Goal: Task Accomplishment & Management: Complete application form

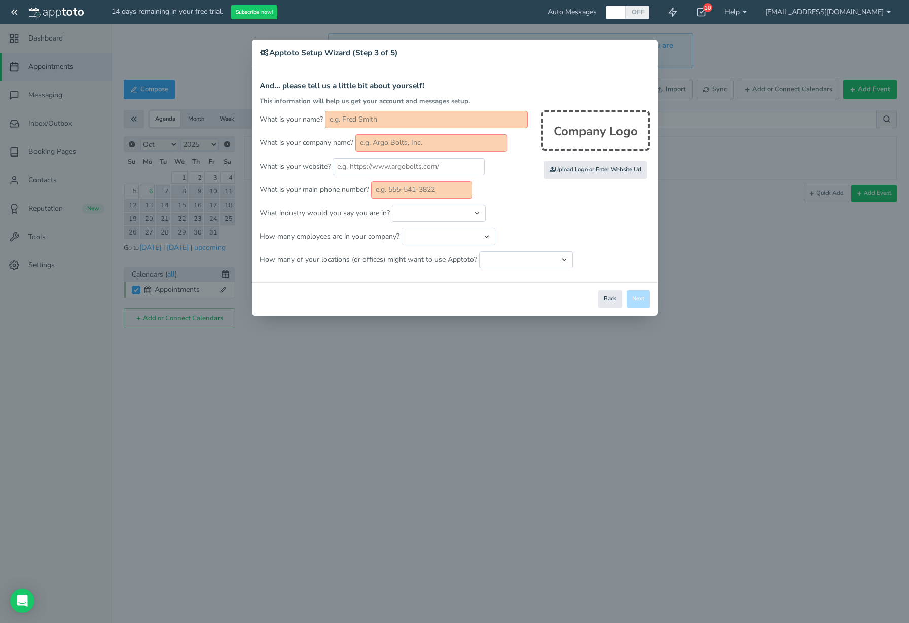
click at [375, 127] on input "text" at bounding box center [426, 119] width 203 height 17
type input "José G. Cumba Guerrero"
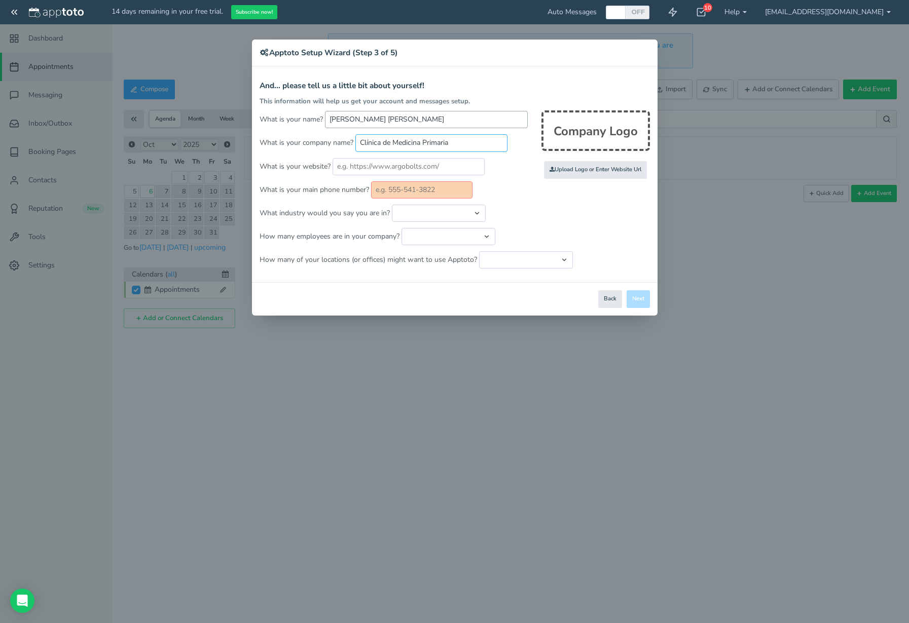
type input "Clínica de Medicina Primaria"
click at [421, 167] on input "text" at bounding box center [408, 166] width 152 height 17
paste input "https://www.clinicadrcumba.com/"
type input "https://www.clinicadrcumba.com/"
click at [451, 191] on input "text" at bounding box center [421, 189] width 101 height 17
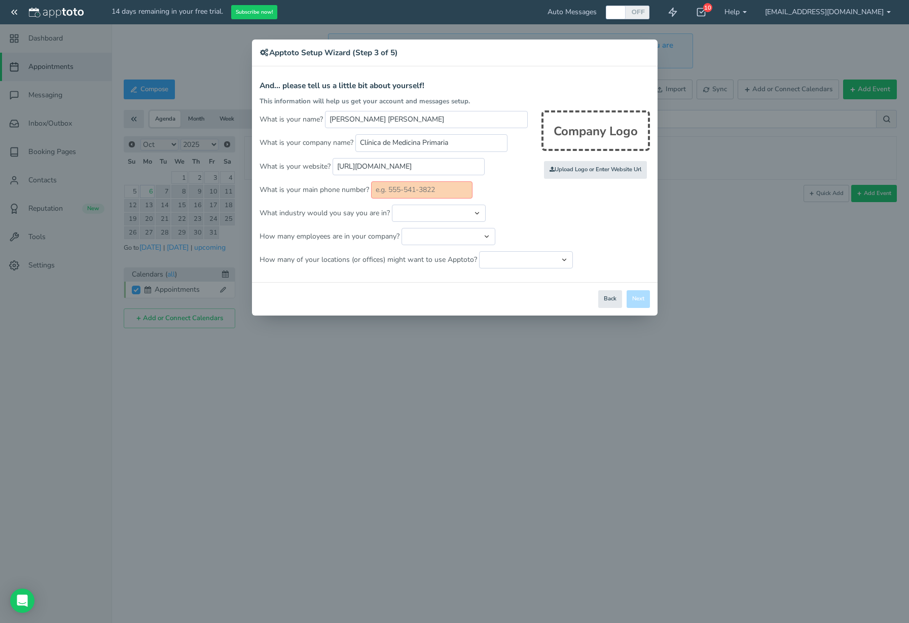
click at [403, 192] on input "text" at bounding box center [421, 189] width 101 height 17
paste input "939-715-0018"
type input "939-715-0018"
click at [433, 207] on select "Automotive Cleaning Services Consulting Education - Classroom Education - Admis…" at bounding box center [439, 213] width 94 height 17
click at [613, 296] on button "Back" at bounding box center [610, 299] width 24 height 18
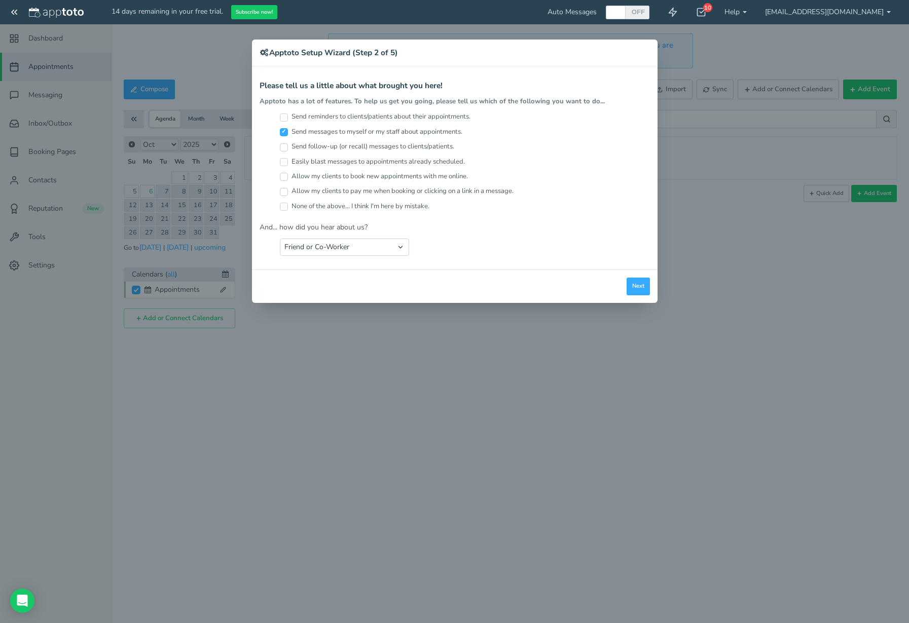
click at [345, 117] on label "Send reminders to clients/patients about their appointments." at bounding box center [375, 117] width 191 height 10
click at [288, 117] on input "Send reminders to clients/patients about their appointments." at bounding box center [284, 118] width 8 height 8
checkbox input "true"
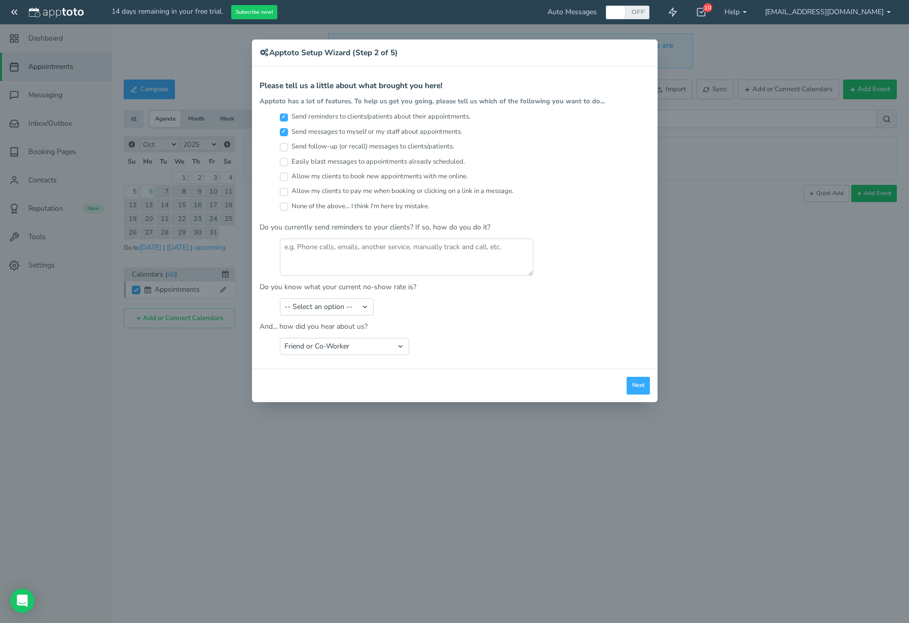
click at [310, 132] on label "Send messages to myself or my staff about appointments." at bounding box center [371, 132] width 183 height 10
click at [288, 132] on input "Send messages to myself or my staff about appointments." at bounding box center [284, 132] width 8 height 8
checkbox input "false"
click at [358, 269] on textarea at bounding box center [406, 257] width 253 height 37
type textarea "Phone Calls"
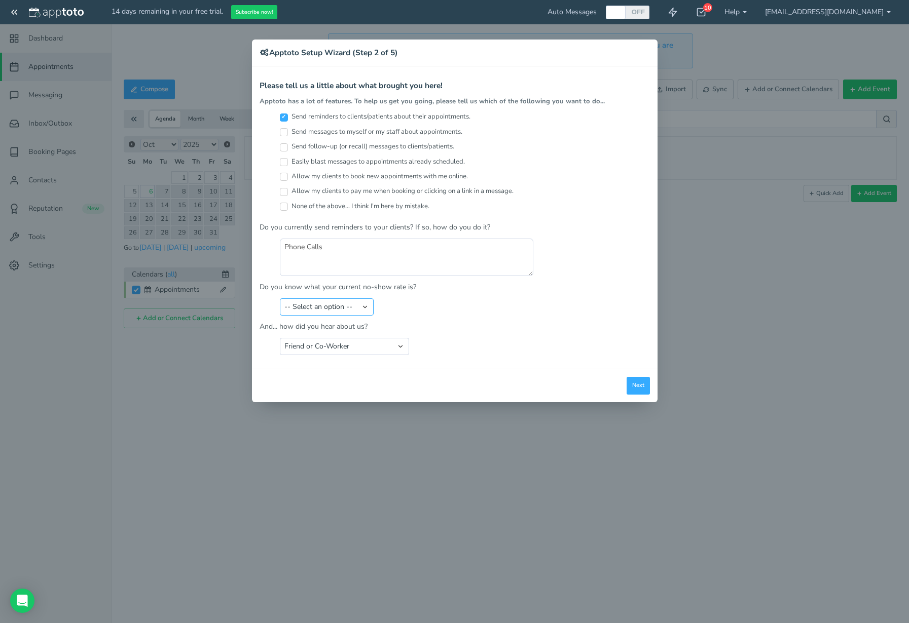
click at [332, 309] on select "-- Select an option -- Less than 5% 5-10% 10-20% 20-30% More than 30% Not sure" at bounding box center [327, 306] width 94 height 17
select select "string:Not sure"
click at [280, 298] on select "-- Select an option -- Less than 5% 5-10% 10-20% 20-30% More than 30% Not sure" at bounding box center [327, 306] width 94 height 17
click at [361, 350] on select "Search Engine (Google, Yahoo, Bing, etc.) Search Engine Advertisement Blog Post…" at bounding box center [344, 346] width 129 height 17
click at [280, 338] on select "Search Engine (Google, Yahoo, Bing, etc.) Search Engine Advertisement Blog Post…" at bounding box center [344, 346] width 129 height 17
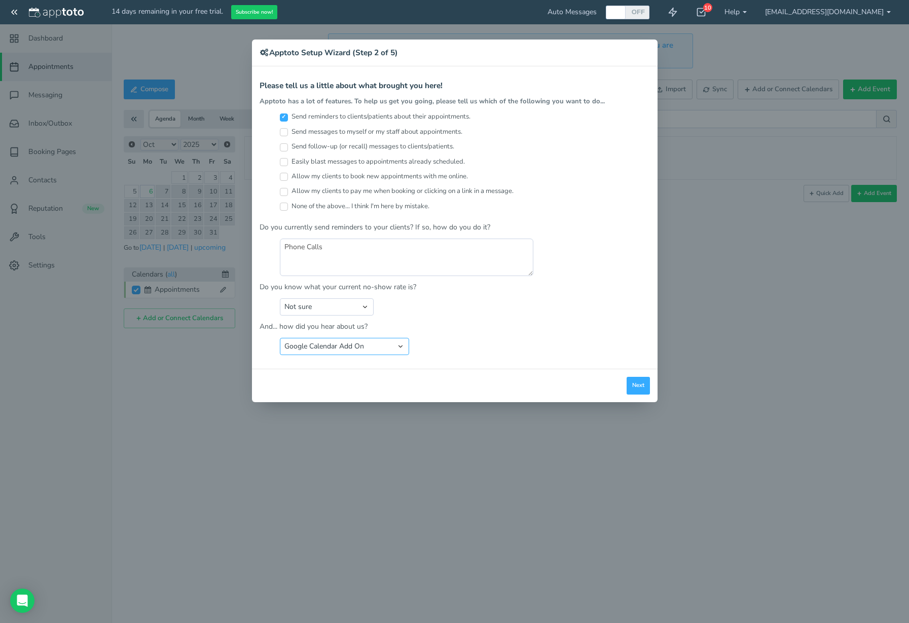
click at [327, 348] on select "Search Engine (Google, Yahoo, Bing, etc.) Search Engine Advertisement Blog Post…" at bounding box center [344, 346] width 129 height 17
select select "string:Other"
click at [280, 338] on select "Search Engine (Google, Yahoo, Bing, etc.) Search Engine Advertisement Blog Post…" at bounding box center [344, 346] width 129 height 17
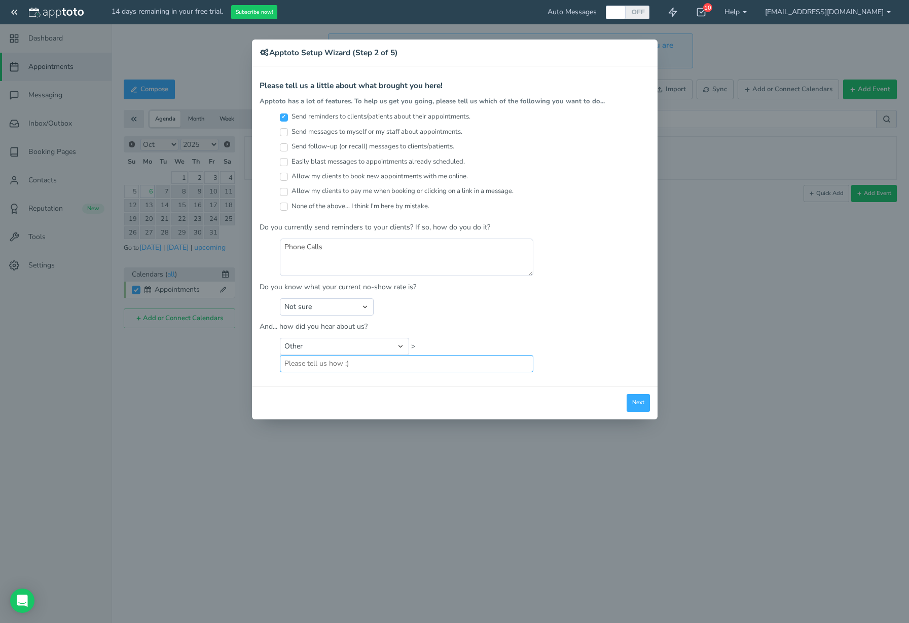
click at [370, 362] on input "text" at bounding box center [406, 363] width 253 height 17
type input "Techgeek - MSP"
click at [637, 403] on button "Next" at bounding box center [637, 403] width 23 height 18
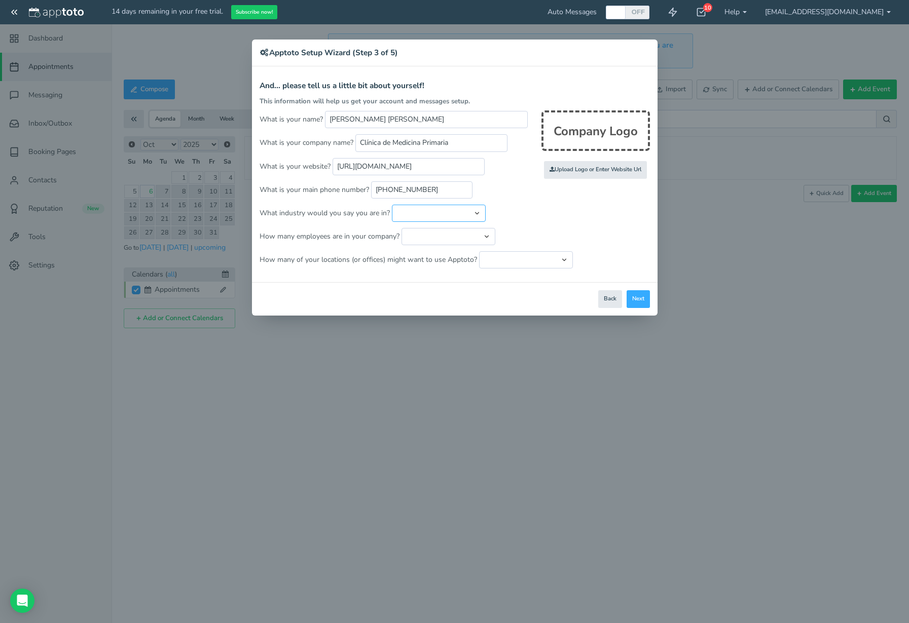
click at [431, 213] on select "Automotive Cleaning Services Consulting Education - Classroom Education - Admis…" at bounding box center [439, 213] width 94 height 17
click at [473, 215] on select "Automotive Cleaning Services Consulting Education - Classroom Education - Admis…" at bounding box center [439, 213] width 94 height 17
select select "string:Healthcare - Primary & Family Care"
click at [392, 205] on select "Automotive Cleaning Services Consulting Education - Classroom Education - Admis…" at bounding box center [439, 213] width 94 height 17
click at [444, 232] on select "Just me 1 to 5 6 to 10 11 to 25 26 to 50 51 to 100 101 to 500 501 to 1000 More …" at bounding box center [448, 236] width 94 height 17
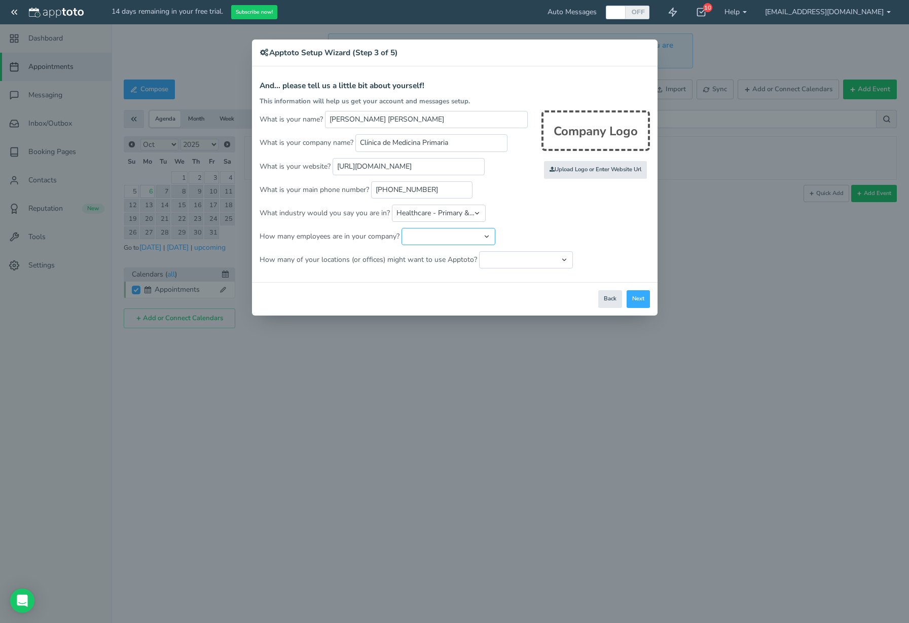
select select "string:1..5"
click at [401, 228] on select "Just me 1 to 5 6 to 10 11 to 25 26 to 50 51 to 100 101 to 500 501 to 1000 More …" at bounding box center [448, 236] width 94 height 17
click at [508, 261] on select "Just one location 2 3 4 5 6 to 10 11 to 25 26 to 50 More than 50" at bounding box center [526, 259] width 94 height 17
select select "string:1"
click at [479, 251] on select "Just one location 2 3 4 5 6 to 10 11 to 25 26 to 50 More than 50" at bounding box center [526, 259] width 94 height 17
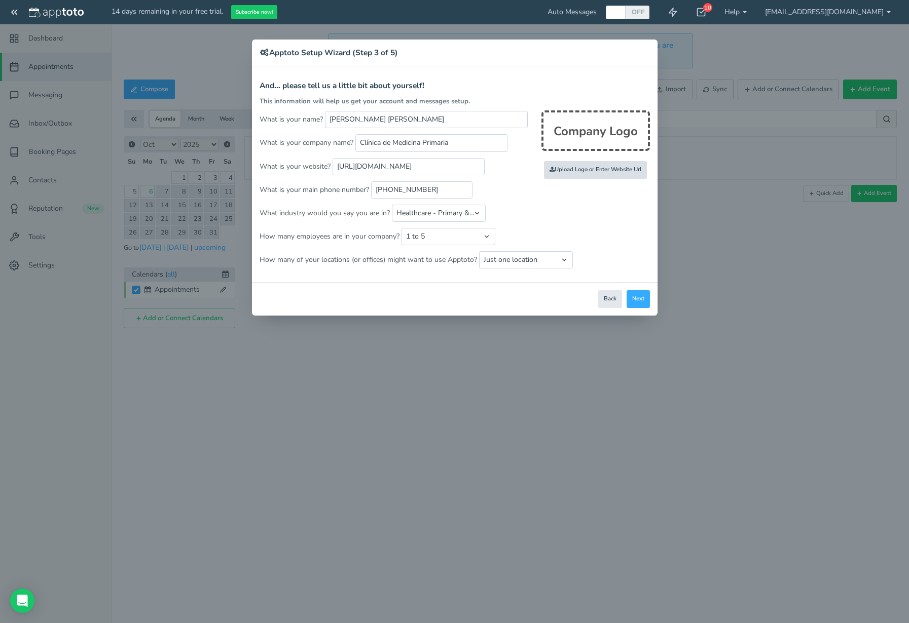
click at [585, 168] on input "file" at bounding box center [373, 170] width 965 height 70
click at [585, 125] on div "Company Logo" at bounding box center [595, 130] width 108 height 41
click at [591, 175] on input "file" at bounding box center [373, 170] width 965 height 70
type input "C:\fakepath\Logo DrCumba_edited.png"
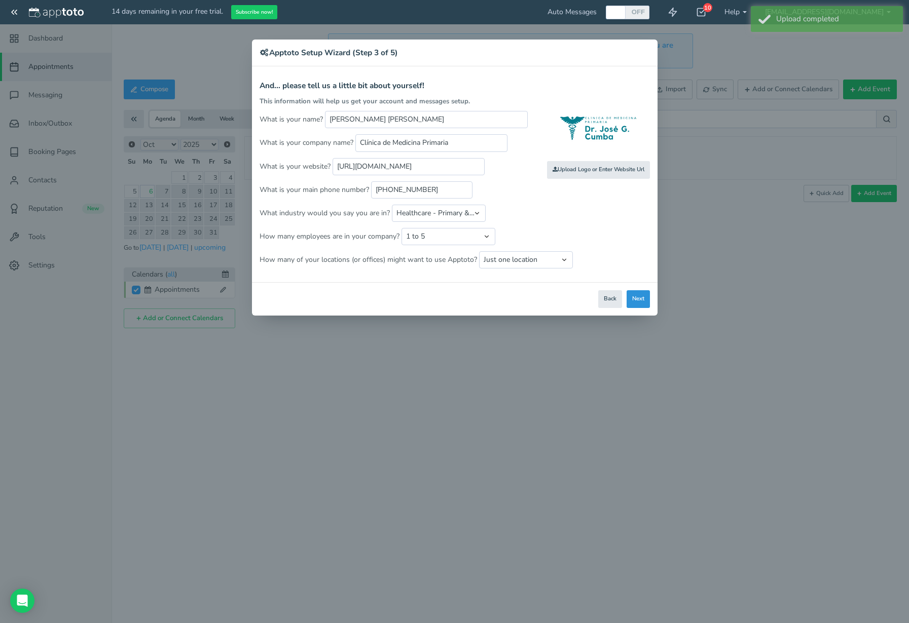
click at [643, 293] on button "Next" at bounding box center [637, 299] width 23 height 18
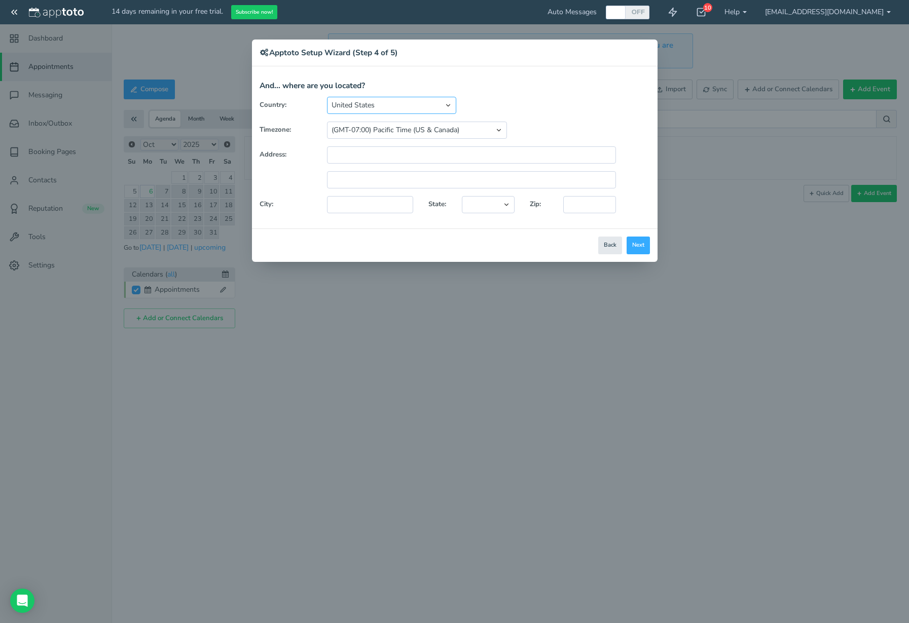
click at [385, 108] on select "United States Canada Australia Bahrain Belgium Denmark Estonia France Germany H…" at bounding box center [391, 105] width 129 height 17
click at [388, 133] on select "(GMT-10:00) Hawaii (GMT-08:00) Alaska (GMT-07:00) Pacific Time (US & Canada) (G…" at bounding box center [417, 130] width 180 height 17
select select "string:America/Puerto_Rico"
click at [327, 122] on select "(GMT-10:00) Hawaii (GMT-08:00) Alaska (GMT-07:00) Pacific Time (US & Canada) (G…" at bounding box center [417, 130] width 180 height 17
click at [377, 151] on input "text" at bounding box center [471, 154] width 289 height 17
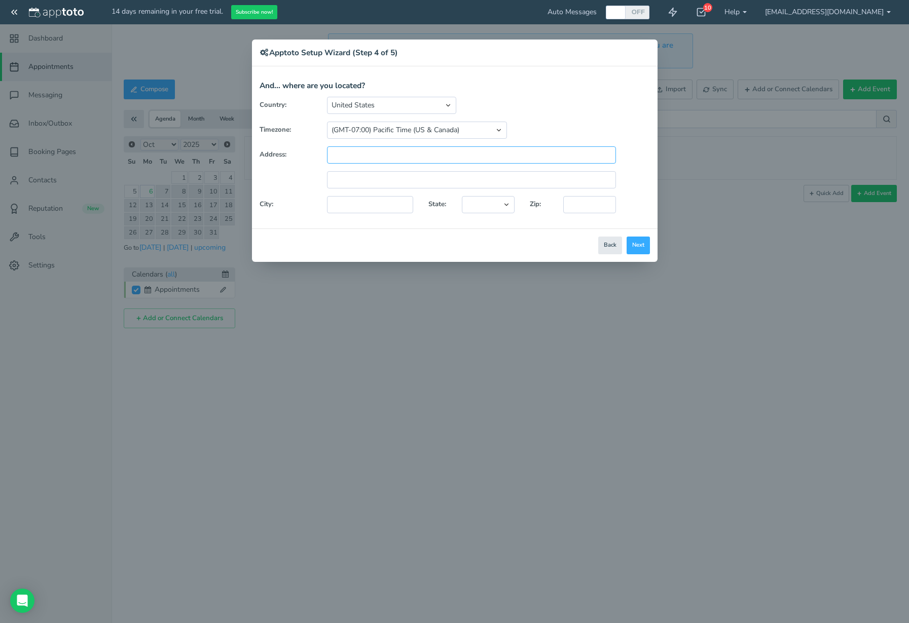
paste input "Urb. Sierra Bayamón"
type input "Urb. Sierra Bayamón"
paste input "c/49 Blq. 51#31"
type input "c/49 Blq. 51#31"
type input "C"
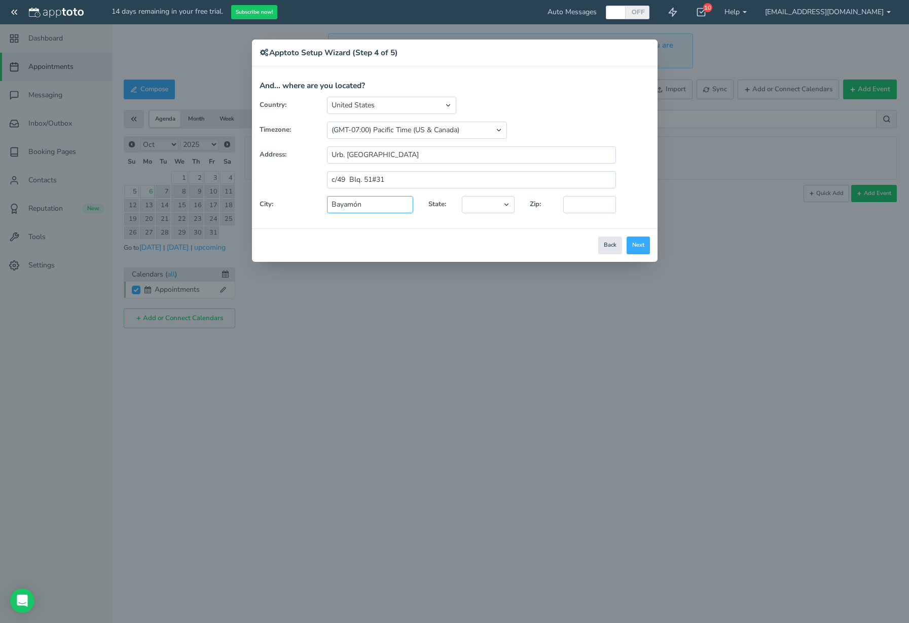
type input "Bayamón"
type input "00961"
click at [486, 200] on select "Alaska Alabama Arkansas Arizona California Colorado Connecticut District of Col…" at bounding box center [488, 204] width 52 height 17
click at [471, 214] on div "Country: United States Canada Australia Bahrain Belgium Denmark Estonia France …" at bounding box center [454, 159] width 405 height 124
click at [473, 212] on select "Alaska Alabama Arkansas Arizona California Colorado Connecticut District of Col…" at bounding box center [488, 204] width 52 height 17
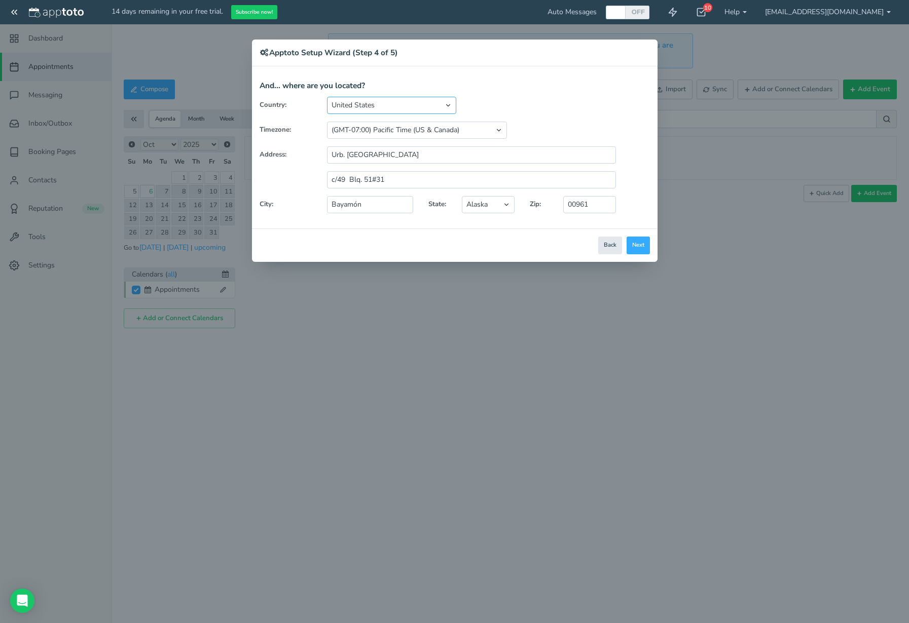
click at [393, 107] on select "United States Canada Australia Bahrain Belgium Denmark Estonia France Germany H…" at bounding box center [391, 105] width 129 height 17
click at [499, 208] on select "Alaska Alabama Arkansas Arizona California Colorado Connecticut District of Col…" at bounding box center [488, 204] width 52 height 17
select select "string:FL"
click at [462, 196] on select "Alaska Alabama Arkansas Arizona California Colorado Connecticut District of Col…" at bounding box center [488, 204] width 52 height 17
click at [646, 239] on button "Next" at bounding box center [637, 246] width 23 height 18
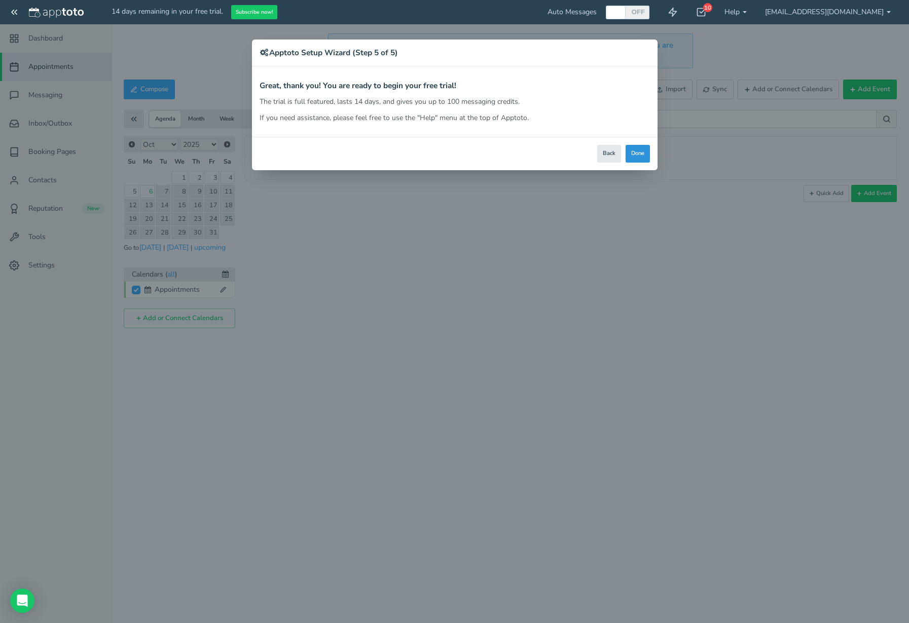
click at [634, 152] on button "Done" at bounding box center [637, 154] width 24 height 18
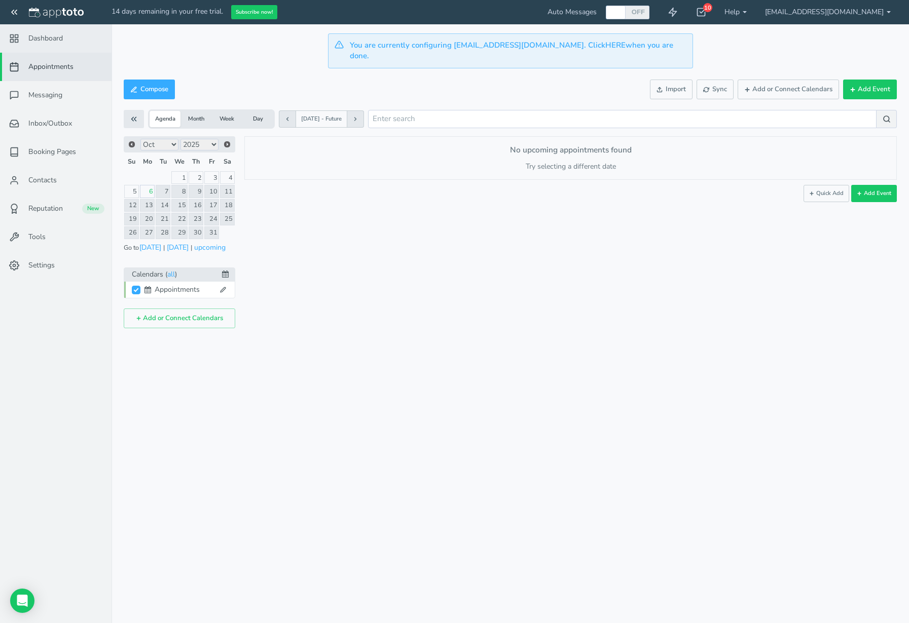
click at [55, 45] on link "Dashboard" at bounding box center [55, 38] width 111 height 28
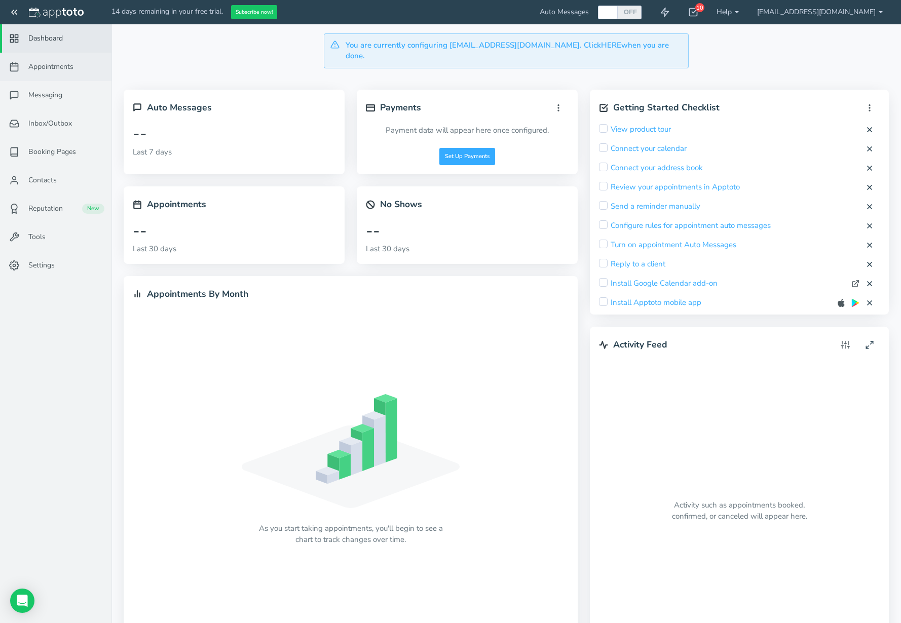
click at [49, 65] on span "Appointments" at bounding box center [50, 67] width 45 height 10
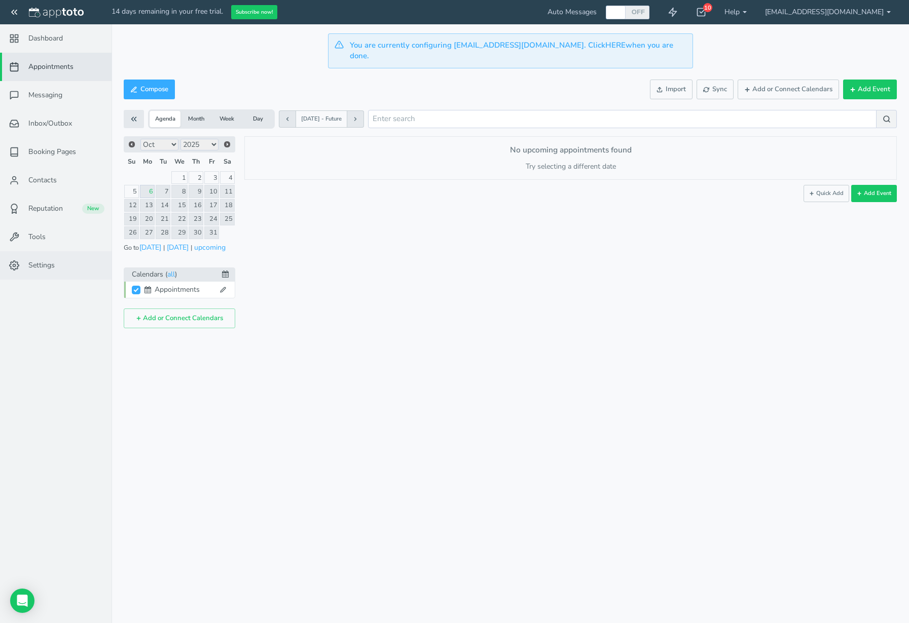
click at [52, 264] on span "Settings" at bounding box center [41, 265] width 26 height 10
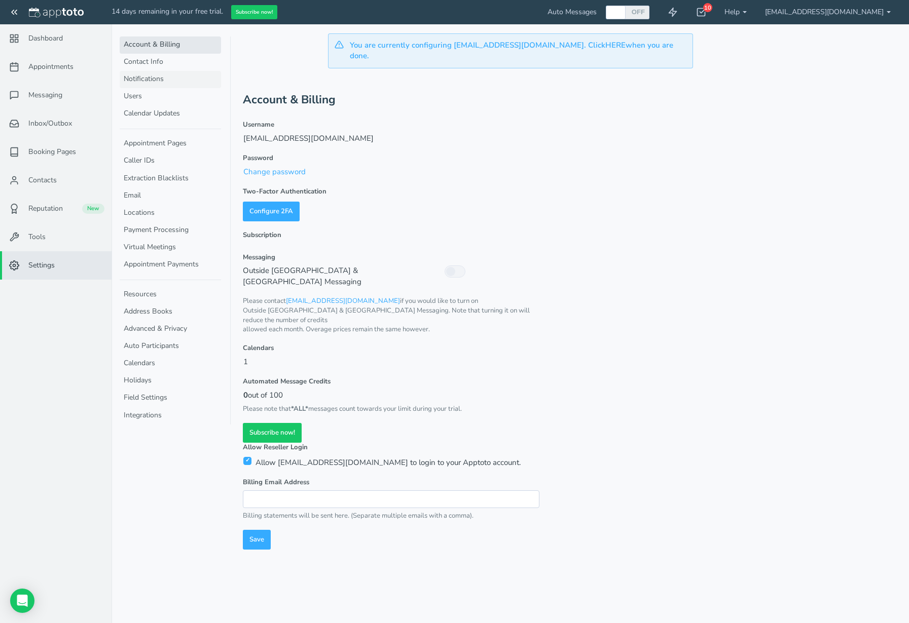
click at [144, 81] on link "Notifications" at bounding box center [170, 79] width 101 height 17
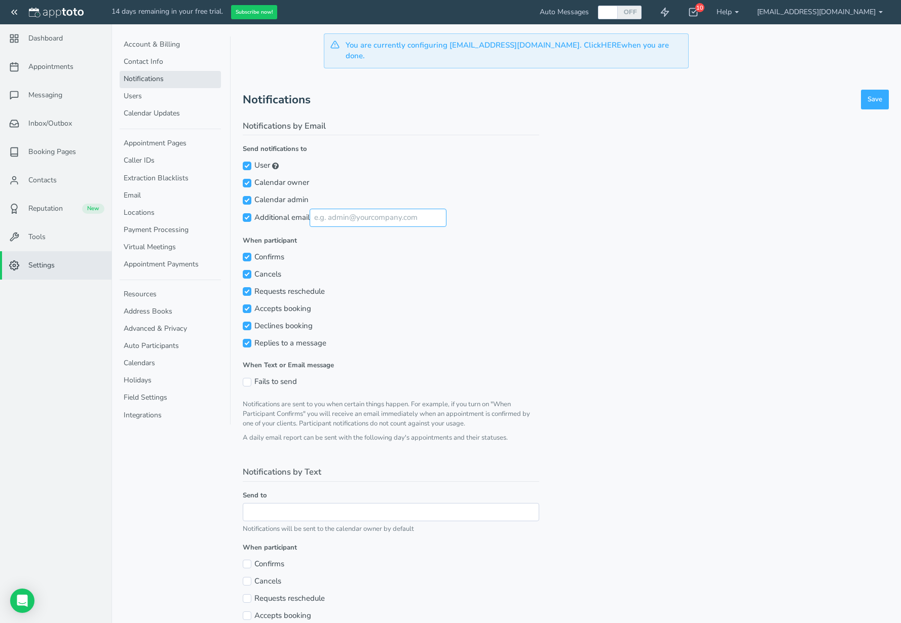
click at [350, 209] on input "Additional email" at bounding box center [378, 218] width 137 height 18
click at [698, 11] on icon at bounding box center [693, 12] width 10 height 10
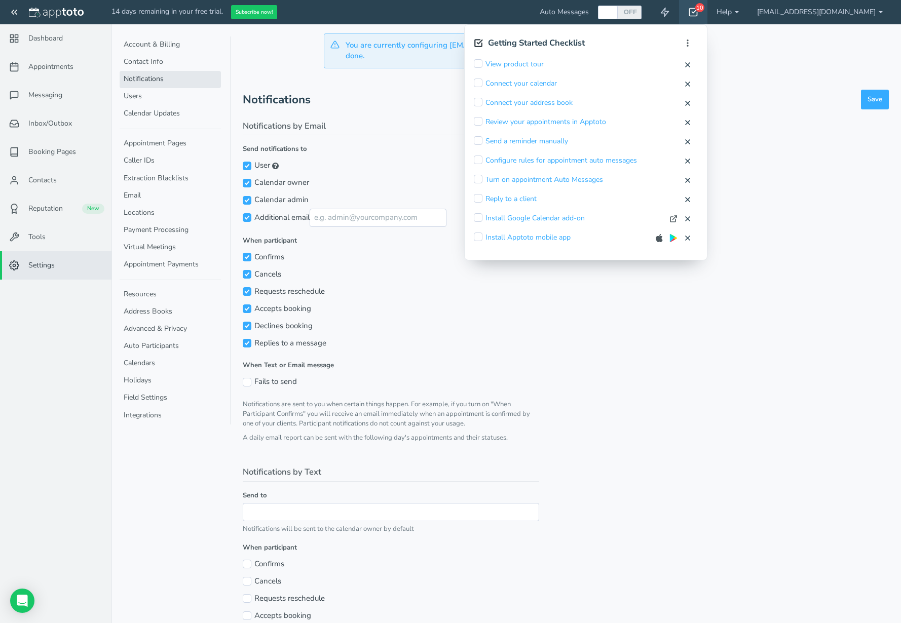
click at [410, 120] on legend "Notifications by Email" at bounding box center [391, 128] width 296 height 16
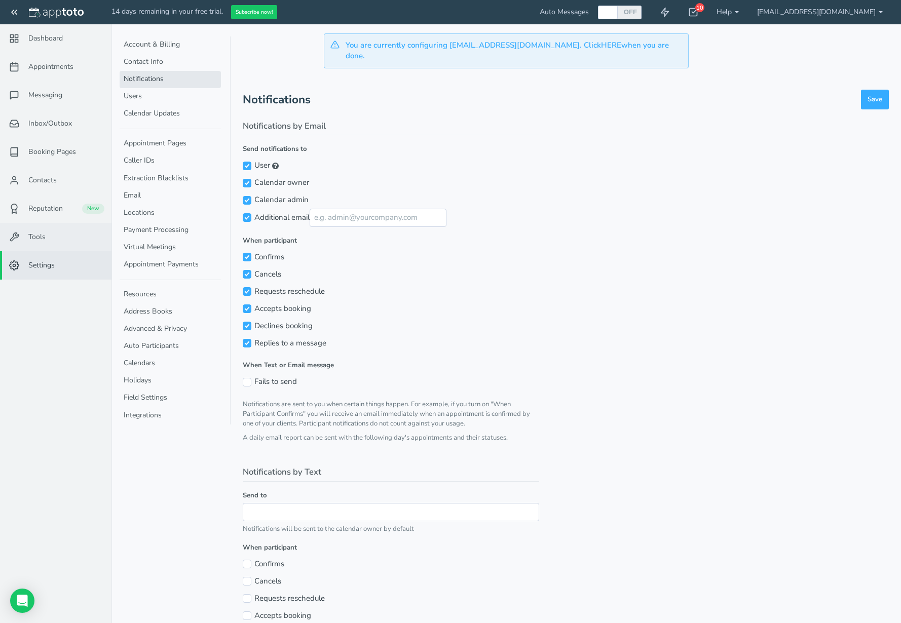
click at [44, 237] on span "Tools" at bounding box center [36, 237] width 17 height 10
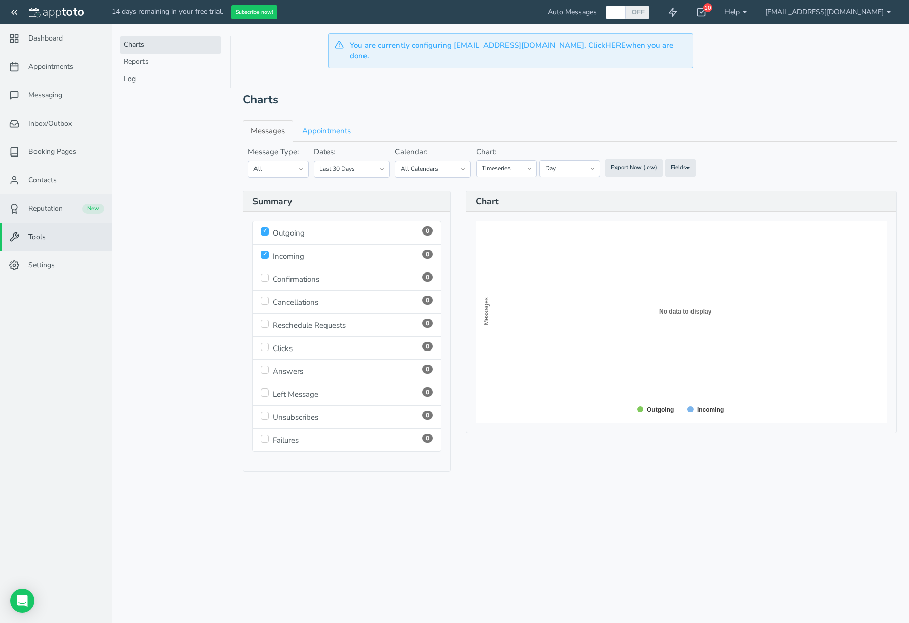
click at [42, 217] on link "Reputation New" at bounding box center [55, 209] width 111 height 28
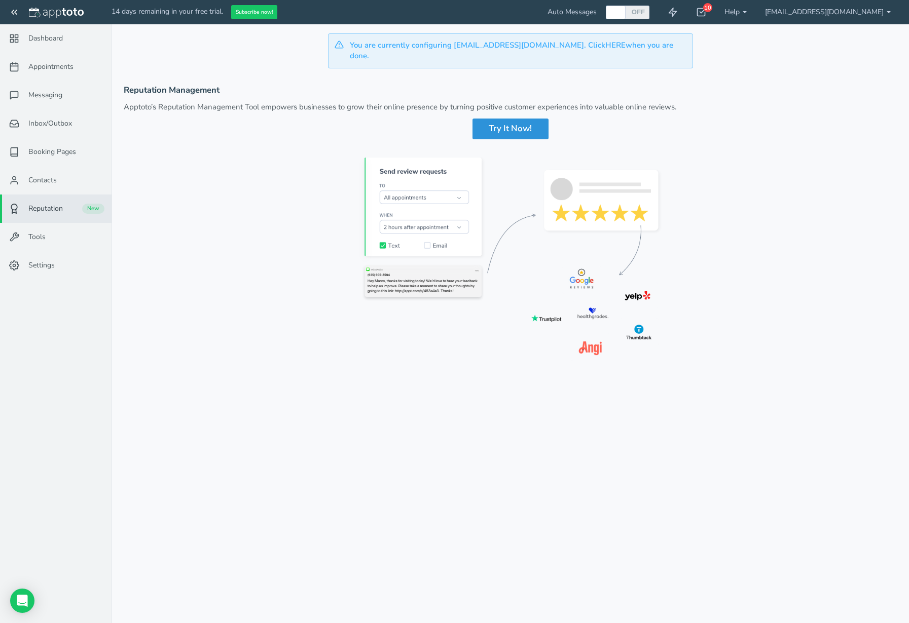
click at [533, 119] on div "Try It Now!" at bounding box center [510, 129] width 76 height 20
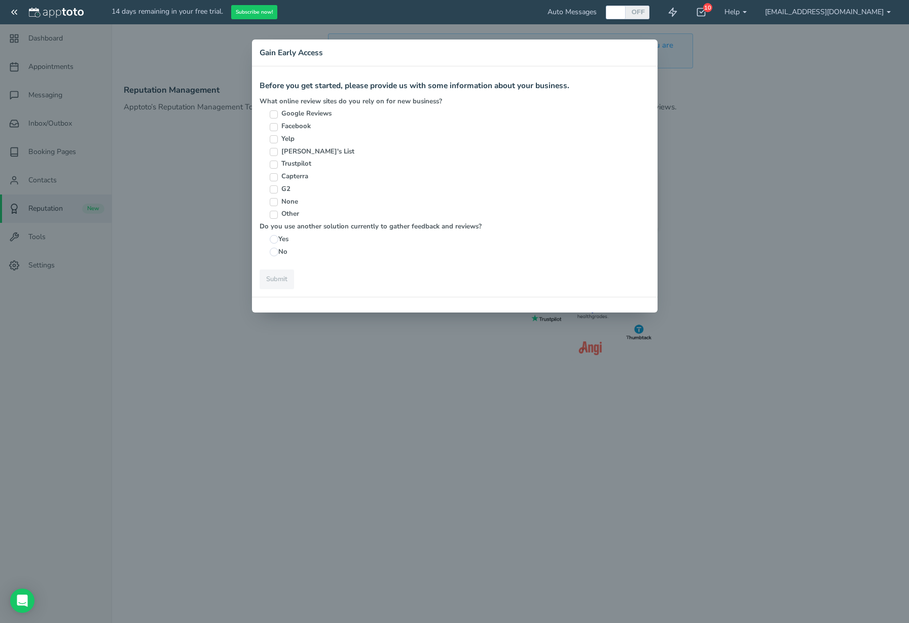
click at [802, 102] on div "× Gain Early Access Before you get started, please provide us with some informa…" at bounding box center [454, 311] width 909 height 623
click at [761, 155] on div "× Gain Early Access Before you get started, please provide us with some informa…" at bounding box center [454, 311] width 909 height 623
click at [379, 400] on div "× Gain Early Access Before you get started, please provide us with some informa…" at bounding box center [454, 311] width 909 height 623
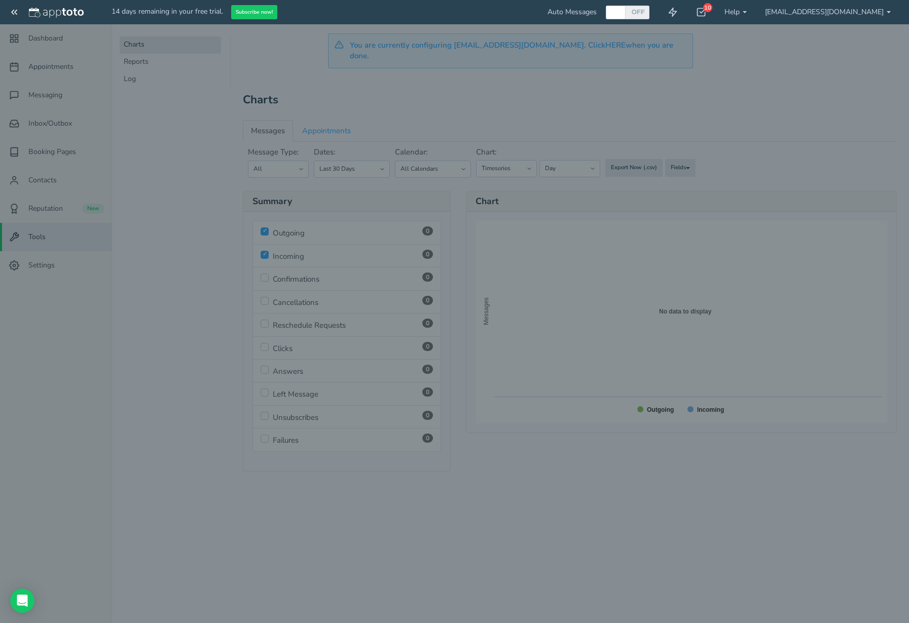
click at [167, 163] on div at bounding box center [454, 311] width 909 height 623
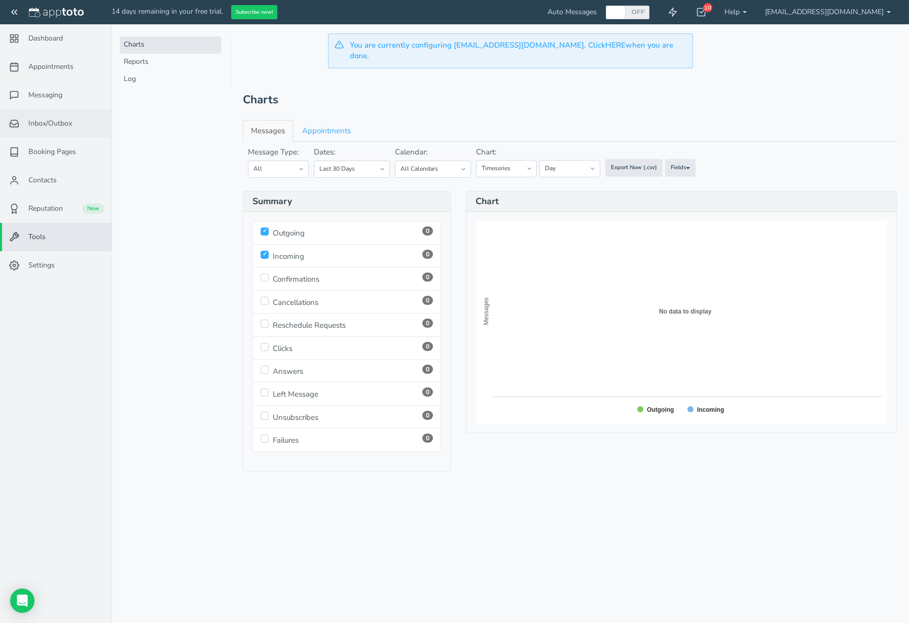
click at [55, 127] on span "Inbox/Outbox" at bounding box center [50, 124] width 44 height 10
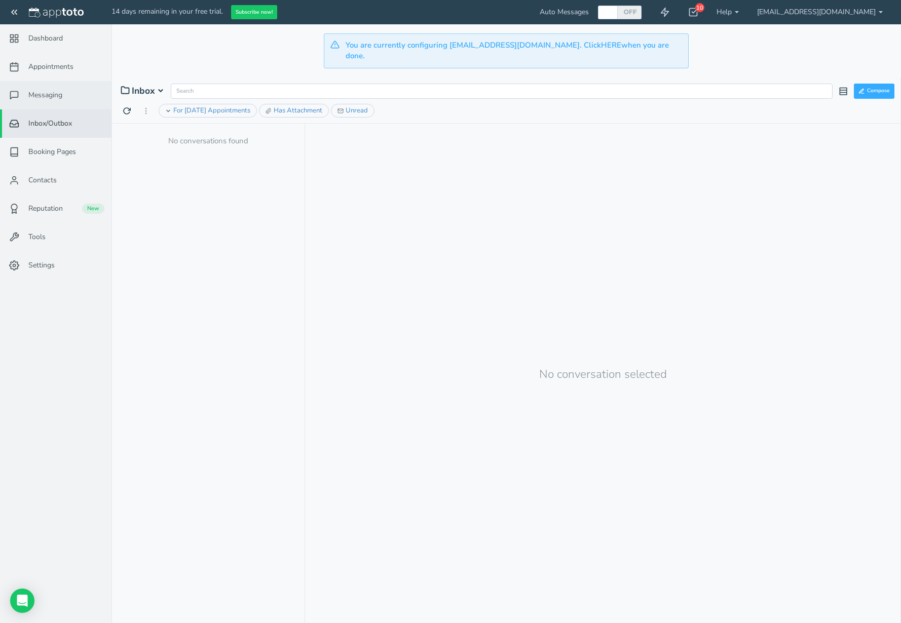
click at [47, 98] on span "Messaging" at bounding box center [45, 95] width 34 height 10
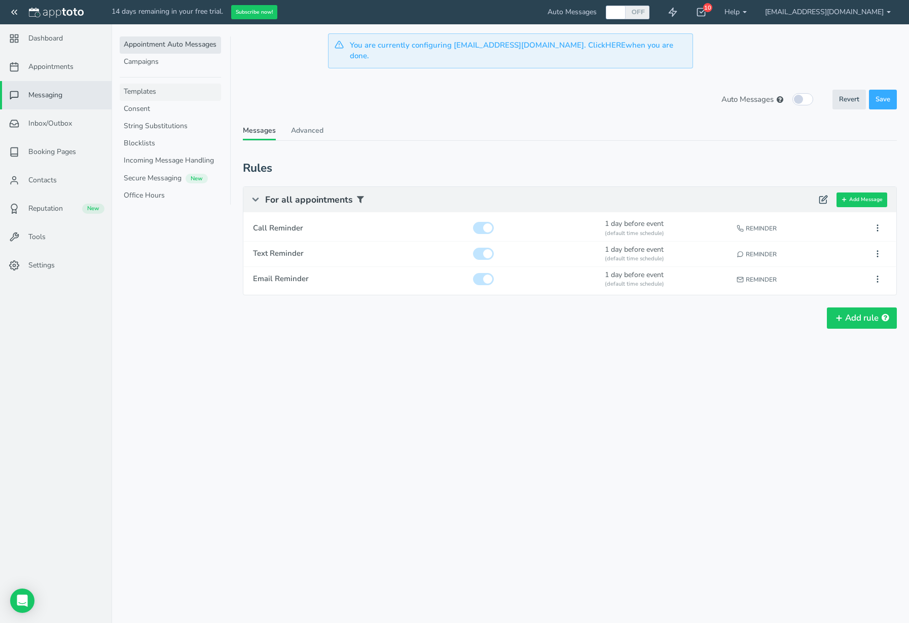
click at [153, 93] on link "Templates" at bounding box center [170, 92] width 101 height 17
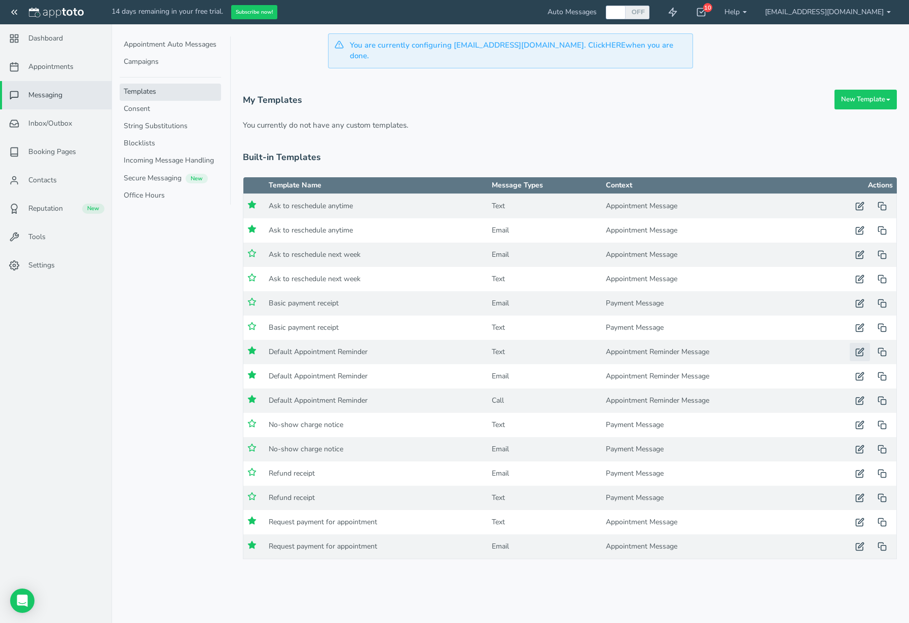
click at [861, 349] on use "button" at bounding box center [860, 353] width 8 height 8
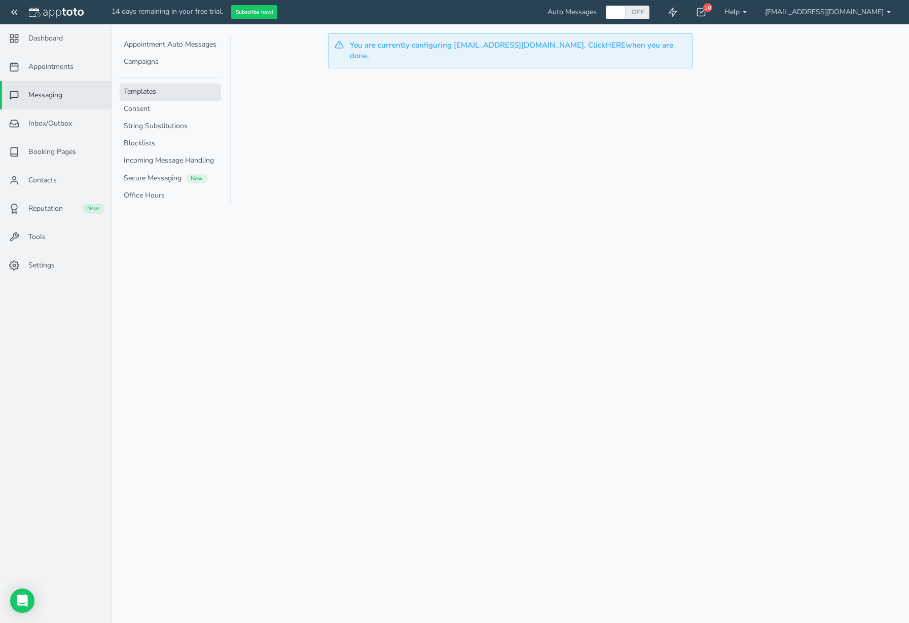
type input "Default Appointment Reminder"
radio input "true"
type textarea "Appt Reminder: {{[DOMAIN_NAME]_and_time_phrase}} with {{[DOMAIN_NAME]_and_compa…"
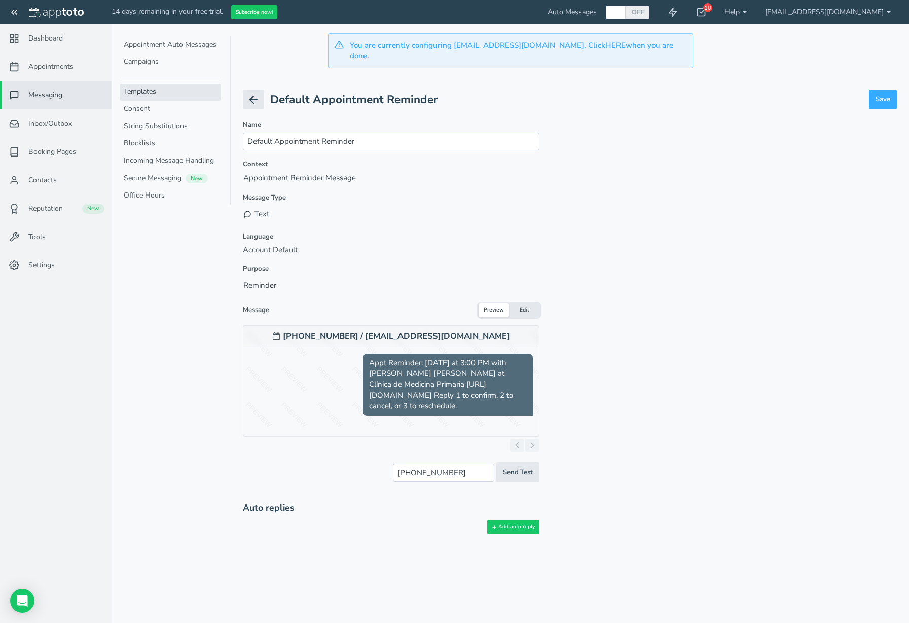
click at [460, 370] on span "Appt Reminder: [DATE] at 3:00 PM with [PERSON_NAME] [PERSON_NAME] at Clínica de…" at bounding box center [448, 385] width 170 height 62
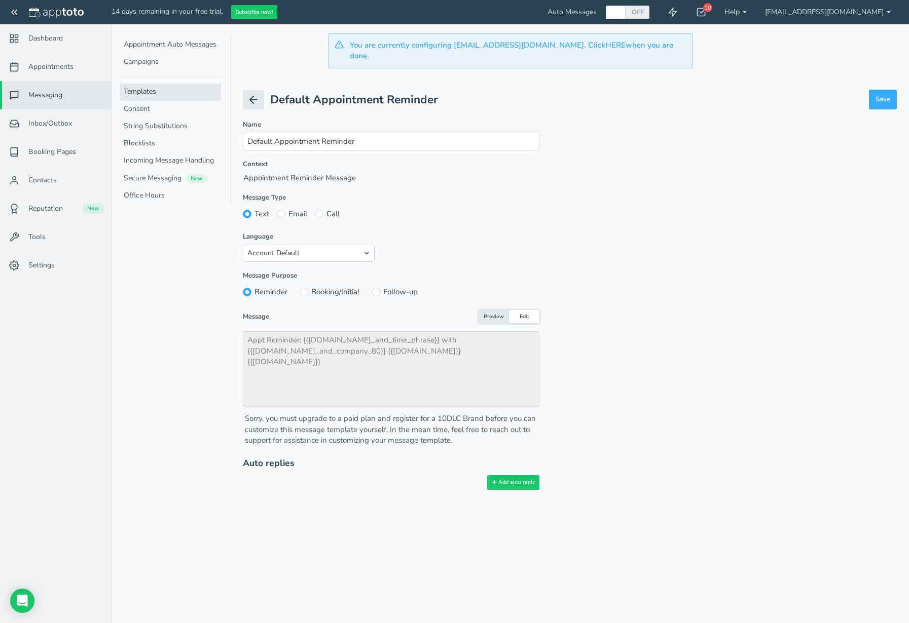
click at [162, 88] on link "Templates" at bounding box center [170, 92] width 101 height 17
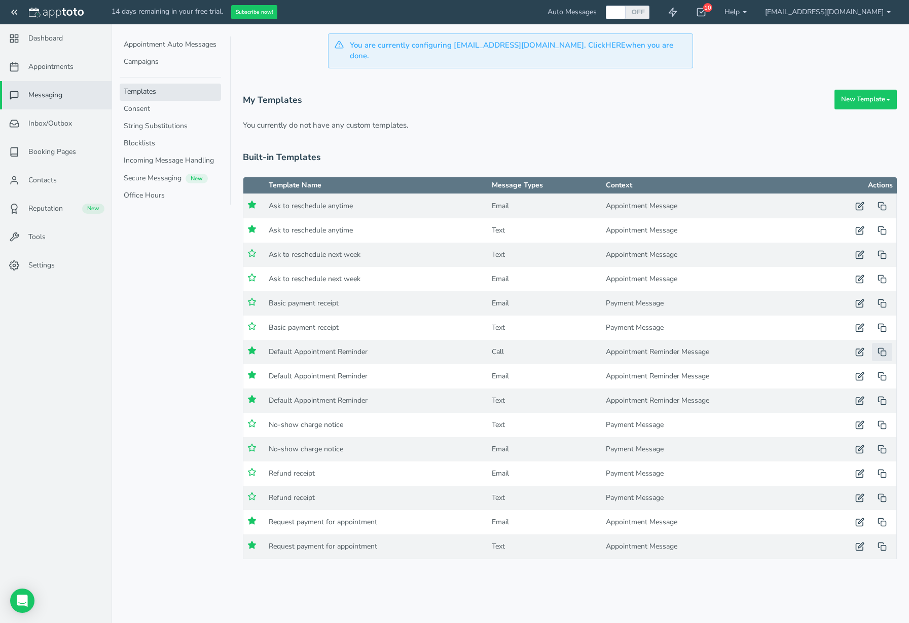
click at [885, 348] on icon "button" at bounding box center [881, 352] width 9 height 9
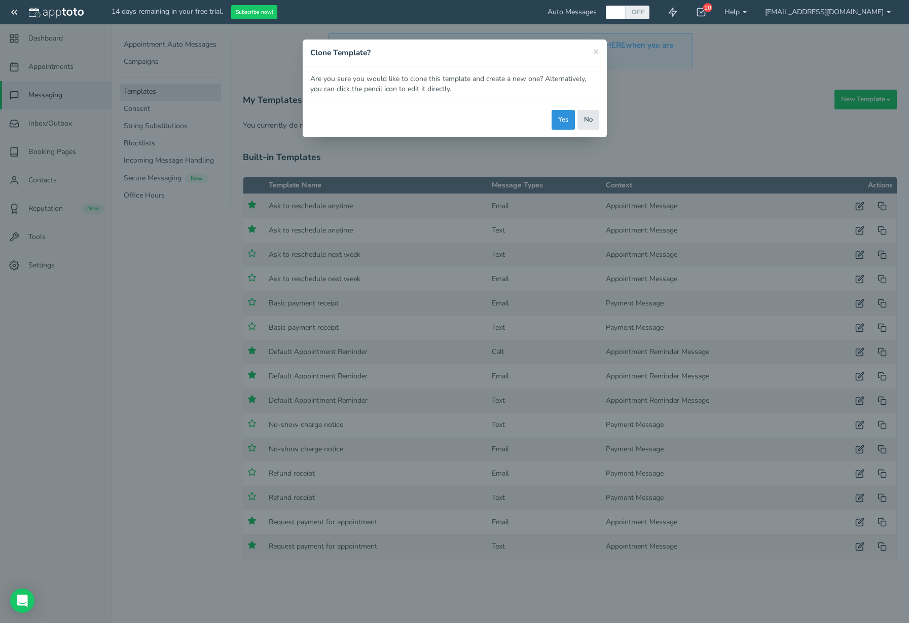
click at [557, 123] on button "Yes" at bounding box center [562, 120] width 23 height 20
type input "Default Appointment Reminder (COPY)"
radio input "false"
radio input "true"
type textarea "Hi, this is a reminder for your appointment with {{[DOMAIN_NAME]_and_company}} …"
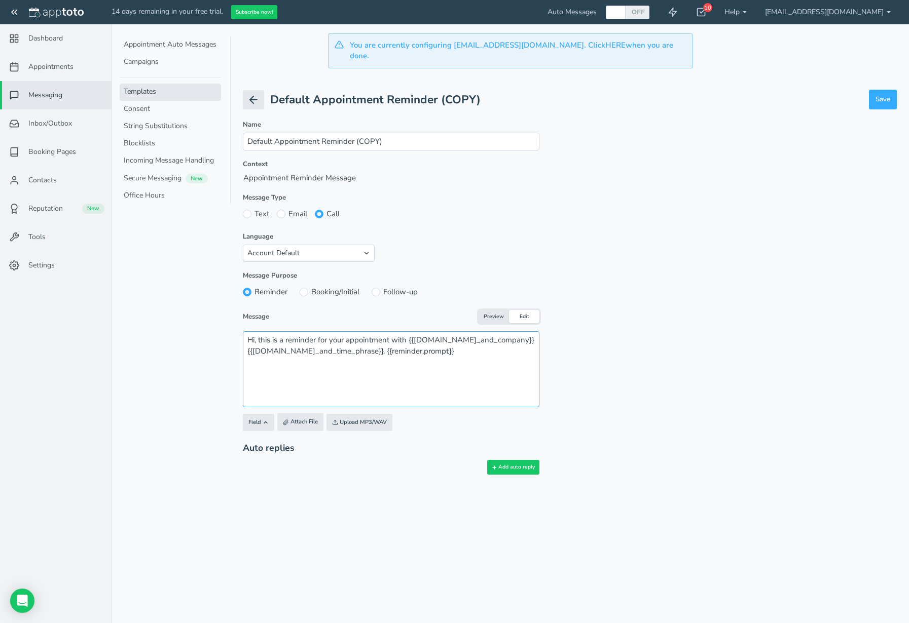
click at [481, 359] on textarea "Hi, this is a reminder for your appointment with {{[DOMAIN_NAME]_and_company}} …" at bounding box center [391, 369] width 296 height 76
click at [386, 133] on input "Default Appointment Reminder (COPY)" at bounding box center [391, 142] width 296 height 18
click at [425, 133] on input "Default Appointment Reminder (COPY)" at bounding box center [391, 142] width 296 height 18
paste input "48 Hours Before Appointment – Confirmation Message"
type input "48 Hours Before Appointment – Confirmation Message"
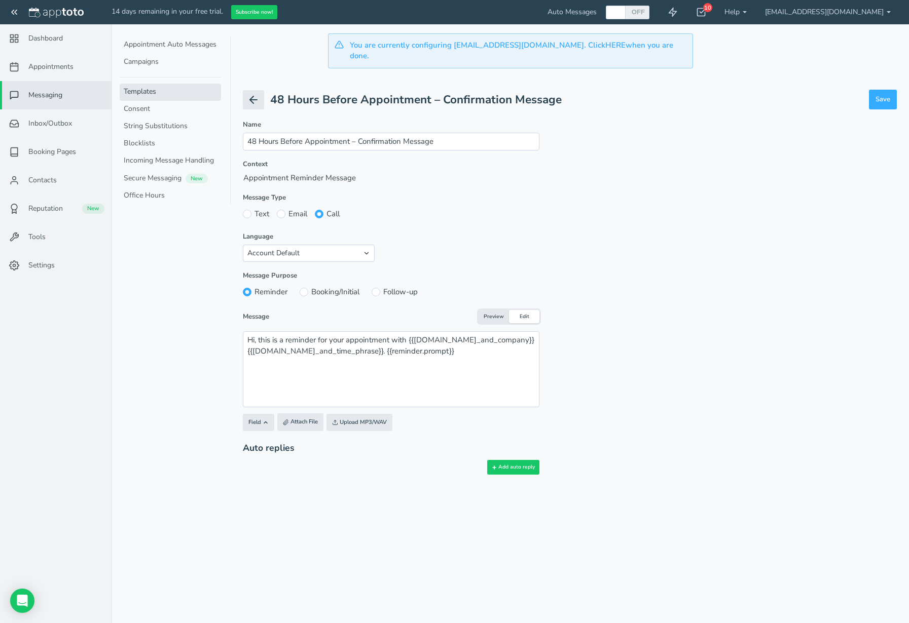
click at [258, 209] on label "Text" at bounding box center [256, 214] width 26 height 11
click at [251, 210] on input "Text" at bounding box center [247, 214] width 9 height 9
radio input "true"
radio input "false"
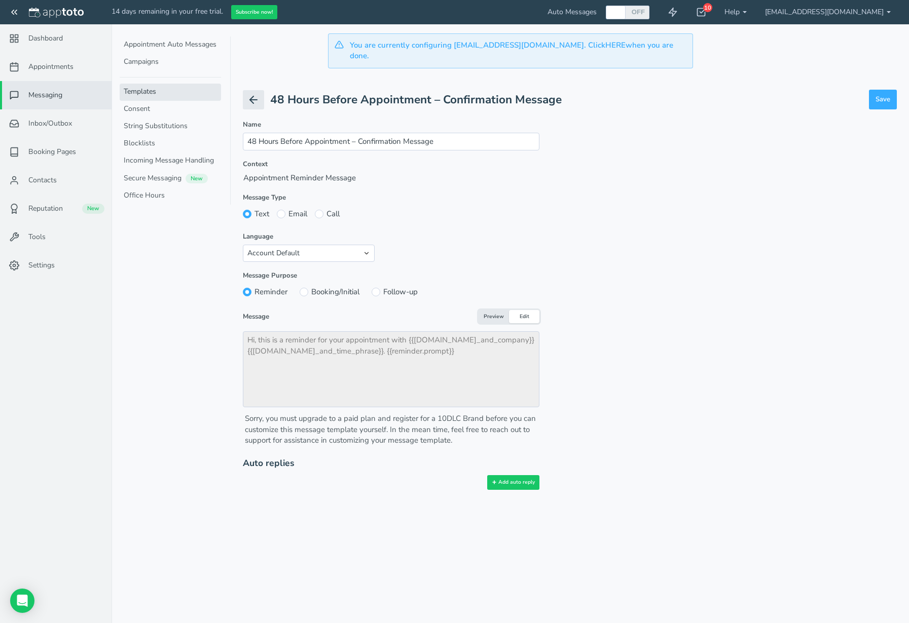
click at [286, 209] on label "Email" at bounding box center [292, 214] width 30 height 11
click at [285, 210] on input "Email" at bounding box center [281, 214] width 9 height 9
radio input "true"
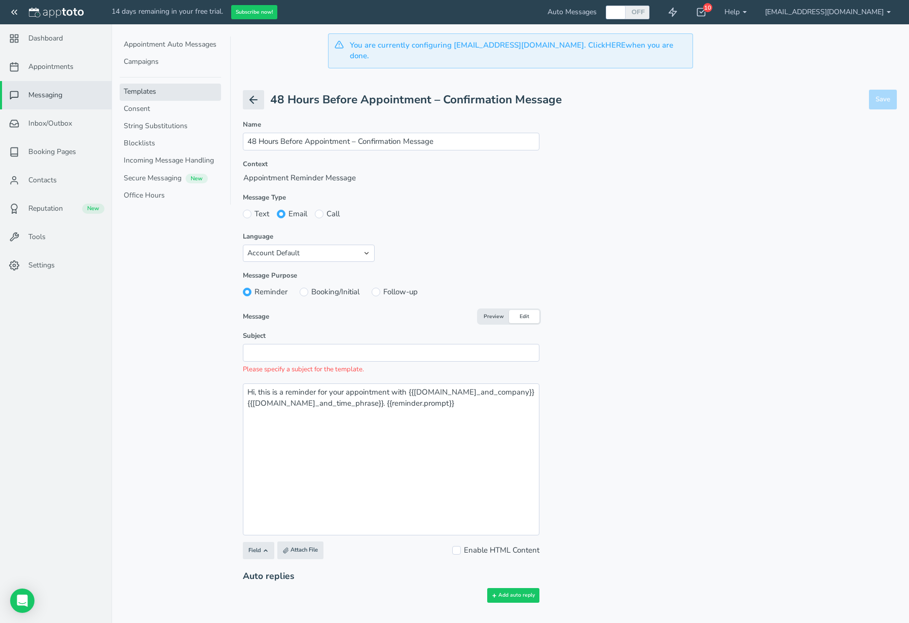
click at [258, 209] on label "Text" at bounding box center [256, 214] width 26 height 11
click at [251, 210] on input "Text" at bounding box center [247, 214] width 9 height 9
radio input "true"
radio input "false"
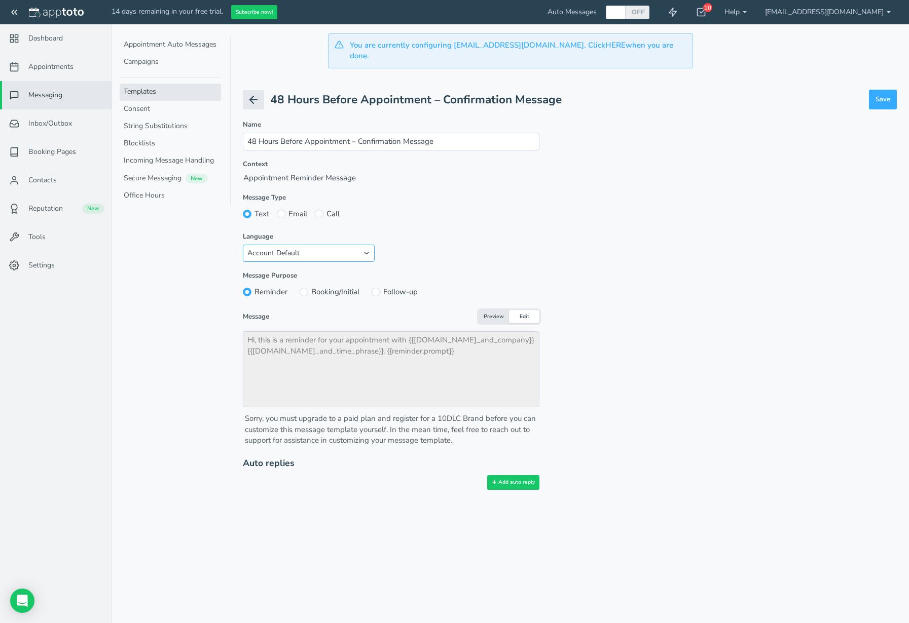
click at [320, 247] on select "Account Default English - [GEOGRAPHIC_DATA] English - [GEOGRAPHIC_DATA] English…" at bounding box center [309, 253] width 132 height 17
select select "string:es"
click at [243, 245] on select "Account Default English - [GEOGRAPHIC_DATA] English - [GEOGRAPHIC_DATA] English…" at bounding box center [309, 253] width 132 height 17
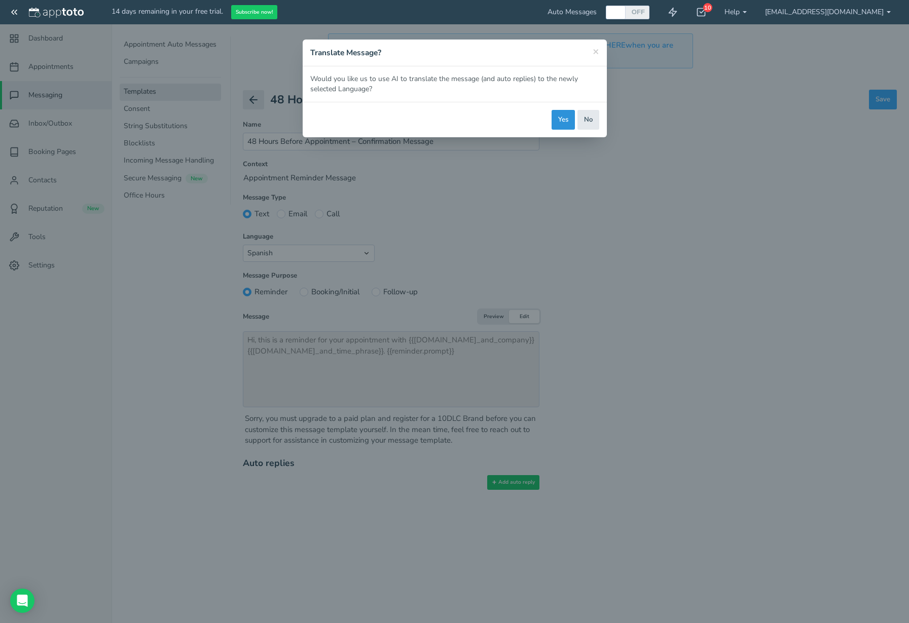
click at [561, 123] on button "Yes" at bounding box center [562, 120] width 23 height 20
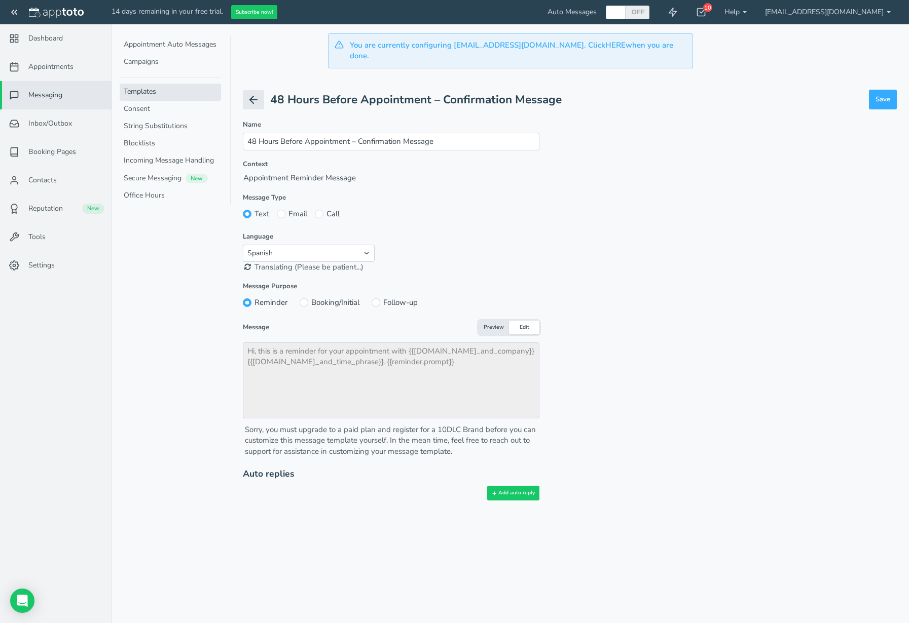
type textarea "Hola, este es un recordatorio para tu cita con {{[DOMAIN_NAME]_and_company}} {{…"
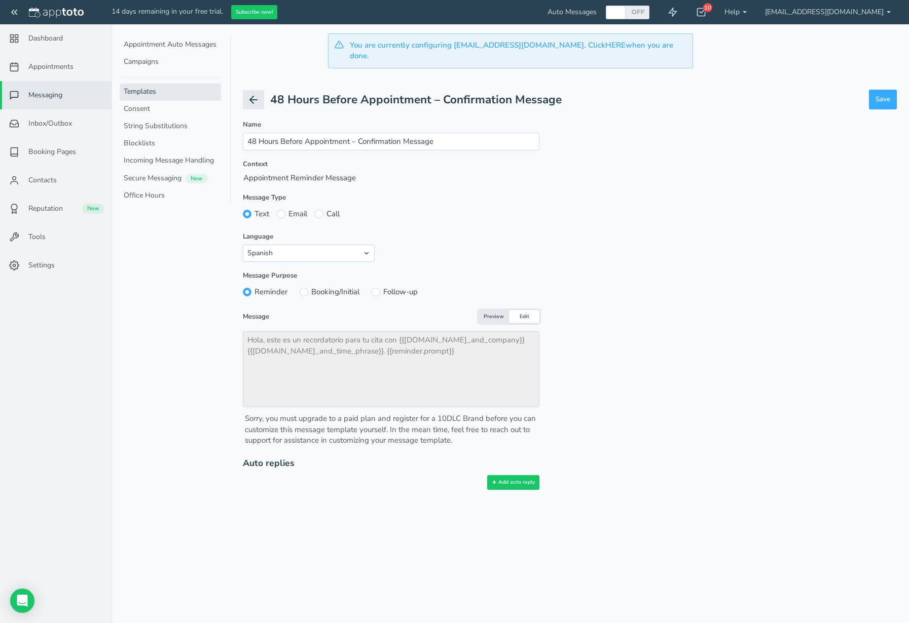
click at [521, 312] on message-editor-simple "Message Type Text Email Call Send Securely Language Account Default English - […" at bounding box center [391, 319] width 296 height 253
click at [519, 310] on button "Edit" at bounding box center [524, 317] width 30 height 14
click at [501, 310] on button "Preview" at bounding box center [493, 317] width 30 height 14
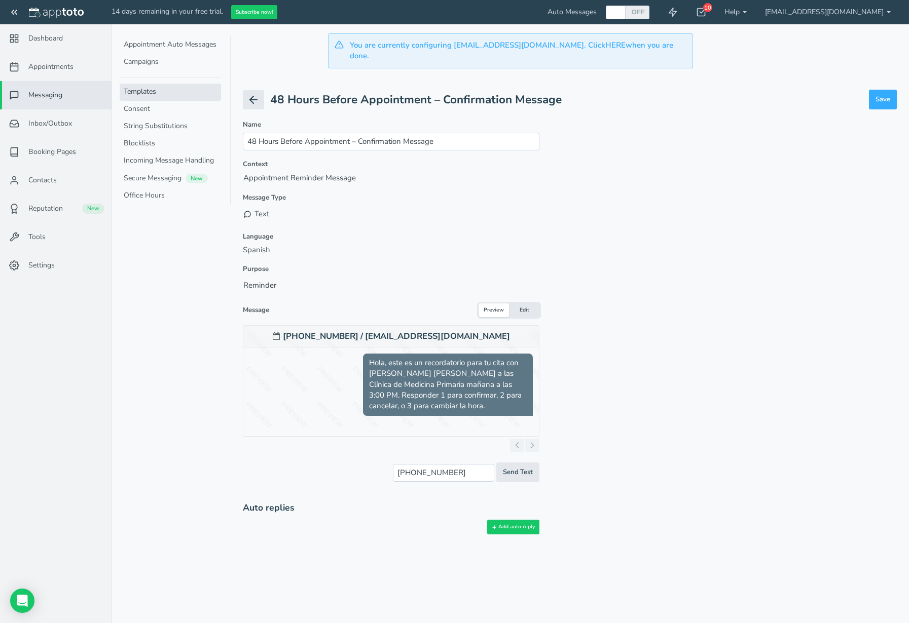
click at [531, 304] on button "Edit" at bounding box center [524, 311] width 30 height 14
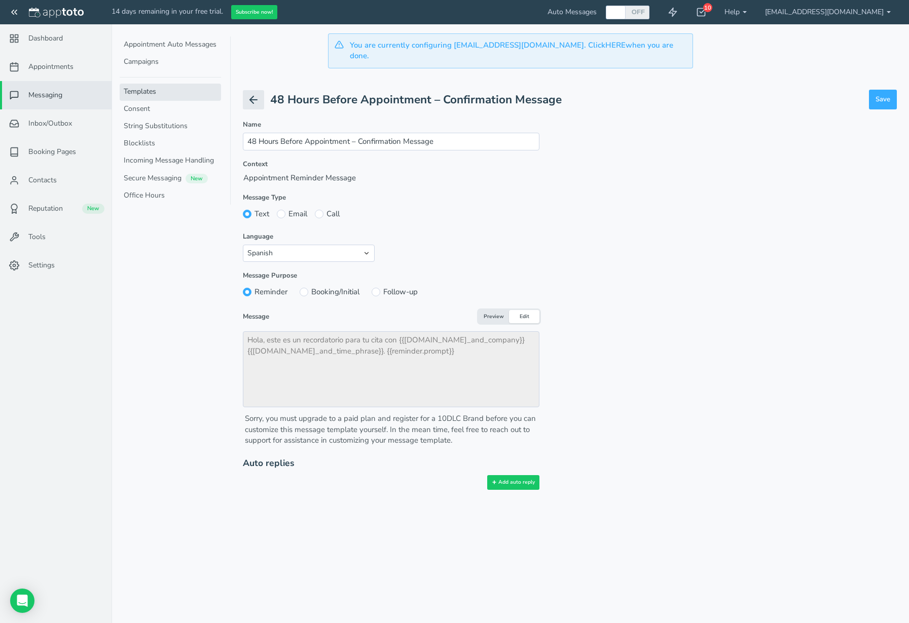
click at [654, 182] on form "Name 48 Hours Before Appointment – Confirmation Message Please specify a name f…" at bounding box center [570, 305] width 654 height 370
click at [885, 90] on button "Save" at bounding box center [883, 100] width 28 height 20
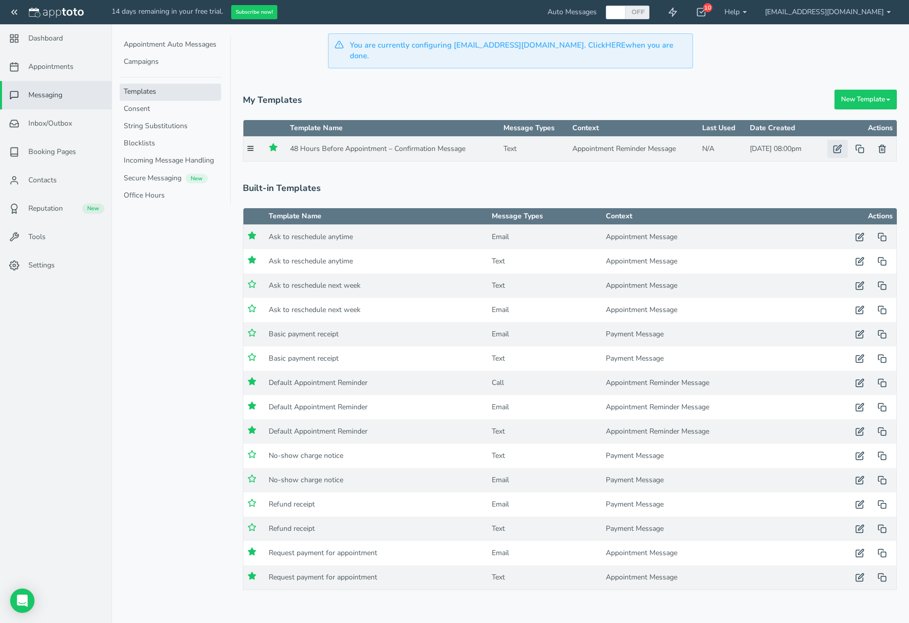
click at [840, 144] on icon "button" at bounding box center [837, 148] width 9 height 9
radio input "false"
select select
radio input "false"
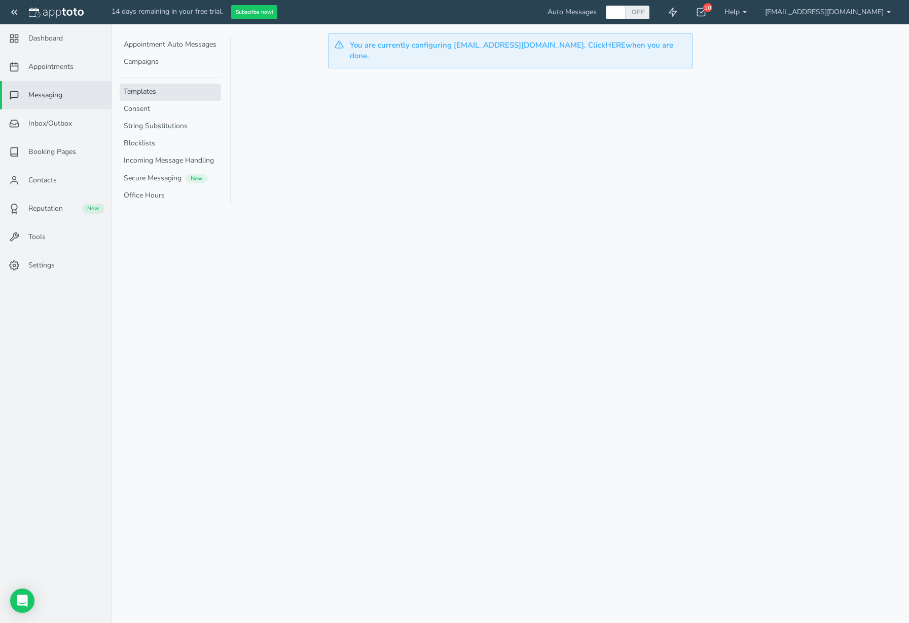
type input "48 Hours Before Appointment – Confirmation Message"
radio input "true"
select select "string:es"
radio input "true"
type textarea "Hola, este es un recordatorio para tu cita con {{[DOMAIN_NAME]_and_company}} {{…"
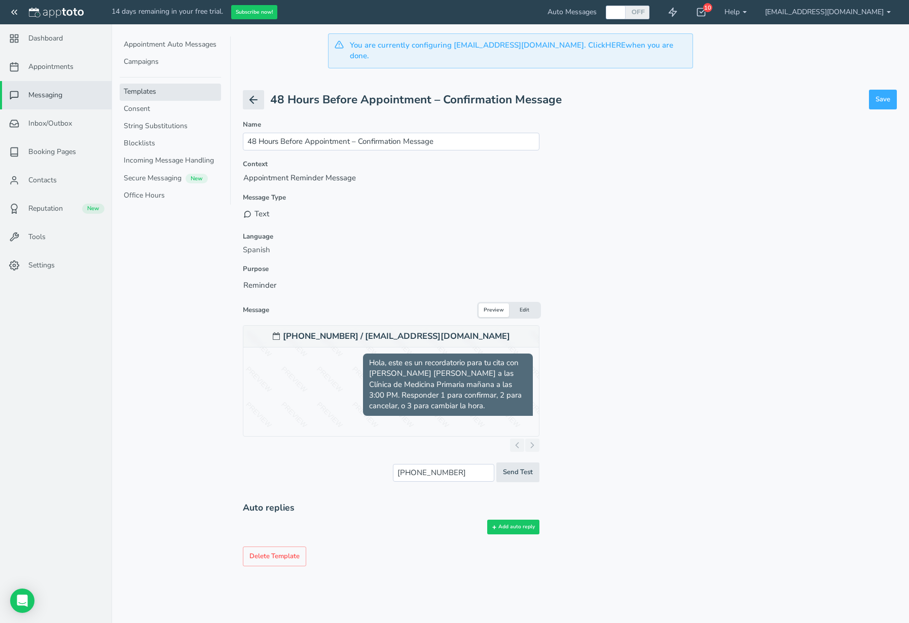
click at [473, 378] on span "Hola, este es un recordatorio para tu cita con [PERSON_NAME] [PERSON_NAME] a la…" at bounding box center [448, 385] width 170 height 62
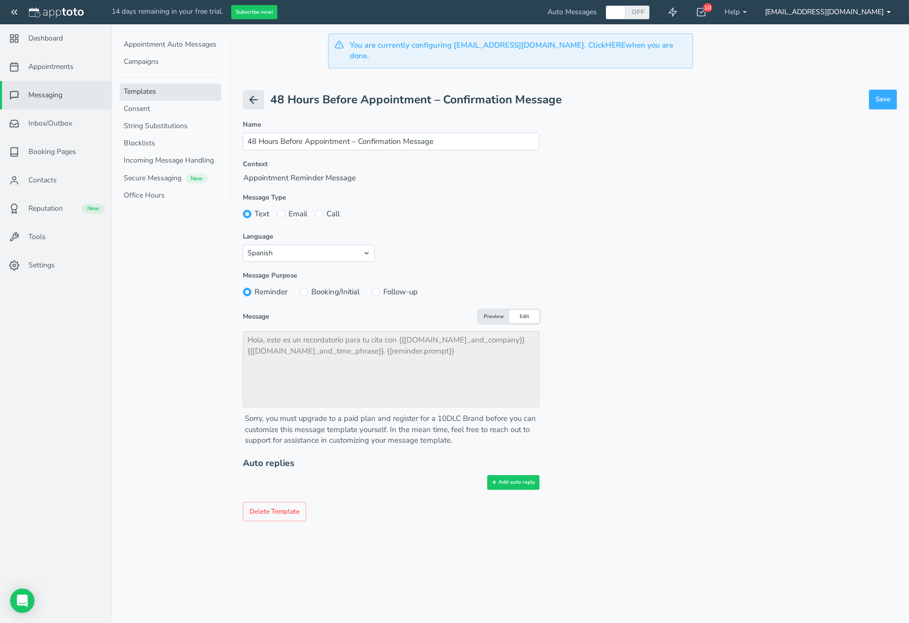
click at [831, 13] on link "[EMAIL_ADDRESS][DOMAIN_NAME]" at bounding box center [828, 12] width 144 height 24
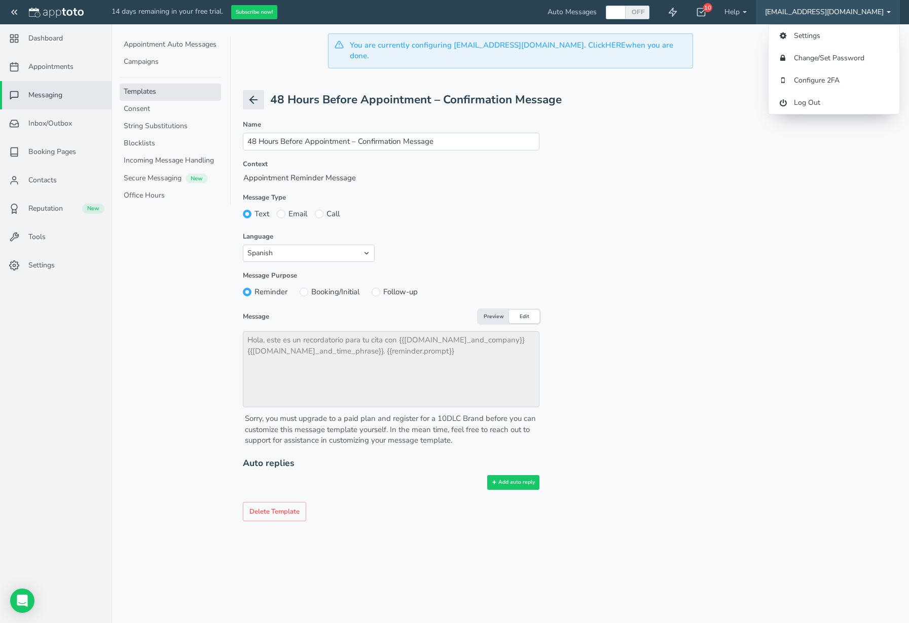
click at [730, 151] on form "Name 48 Hours Before Appointment – Confirmation Message Please specify a name f…" at bounding box center [570, 305] width 654 height 370
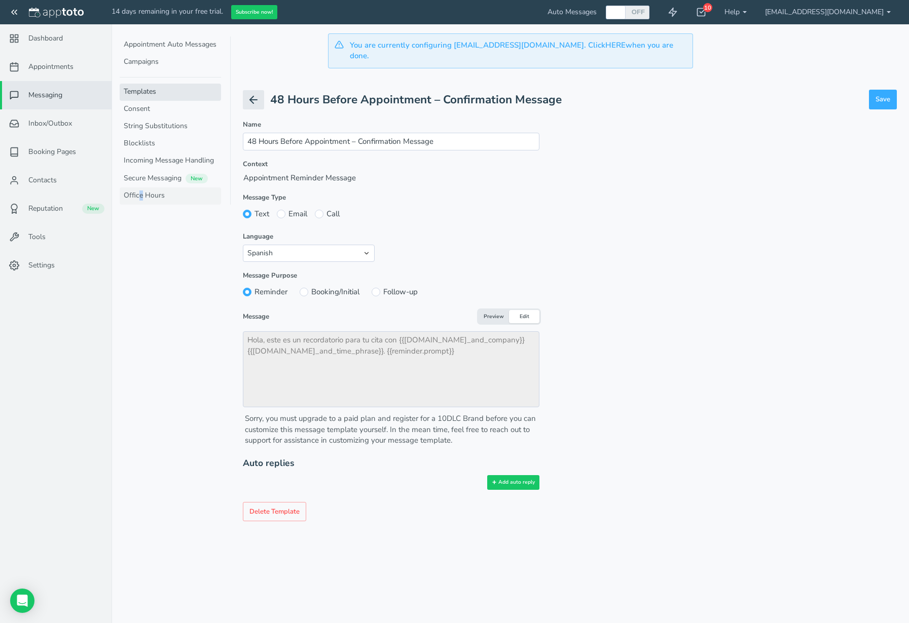
click at [140, 200] on link "Office Hours" at bounding box center [170, 195] width 101 height 17
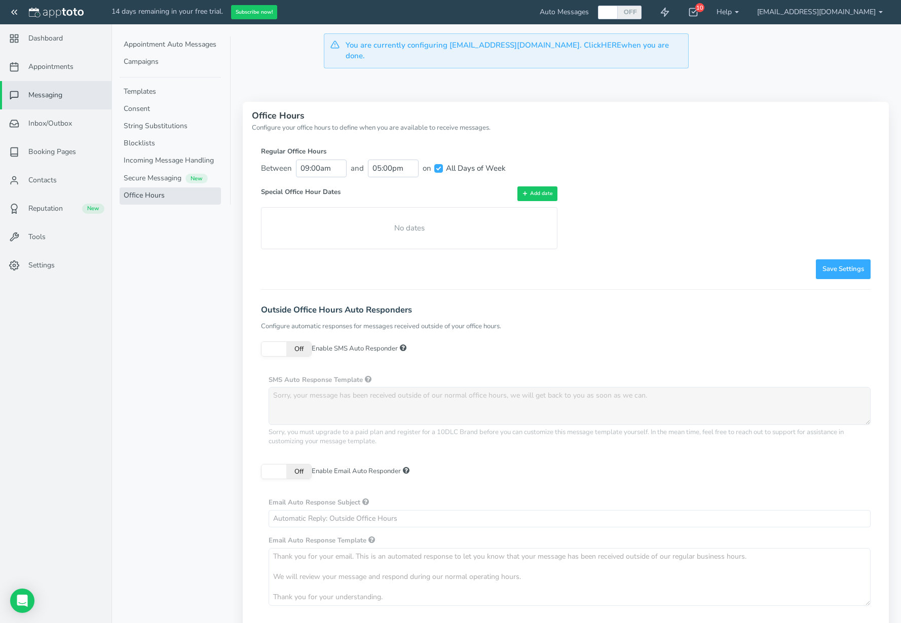
click at [479, 173] on div "Regular Office Hours Between 09:00am and 05:00pm on All Days of Week All Days o…" at bounding box center [409, 198] width 296 height 102
click at [63, 268] on link "Settings" at bounding box center [55, 265] width 111 height 28
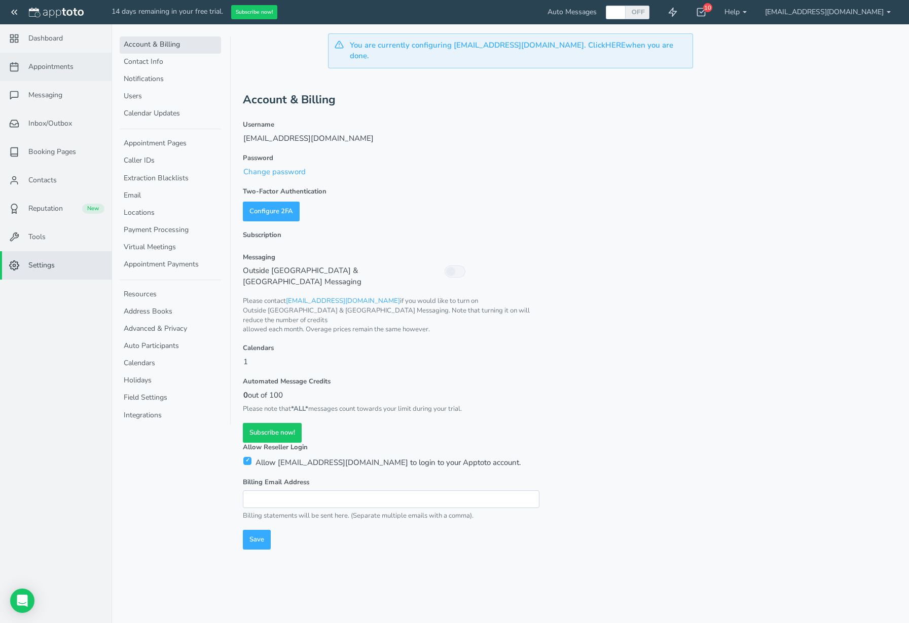
click at [49, 62] on span "Appointments" at bounding box center [50, 67] width 45 height 10
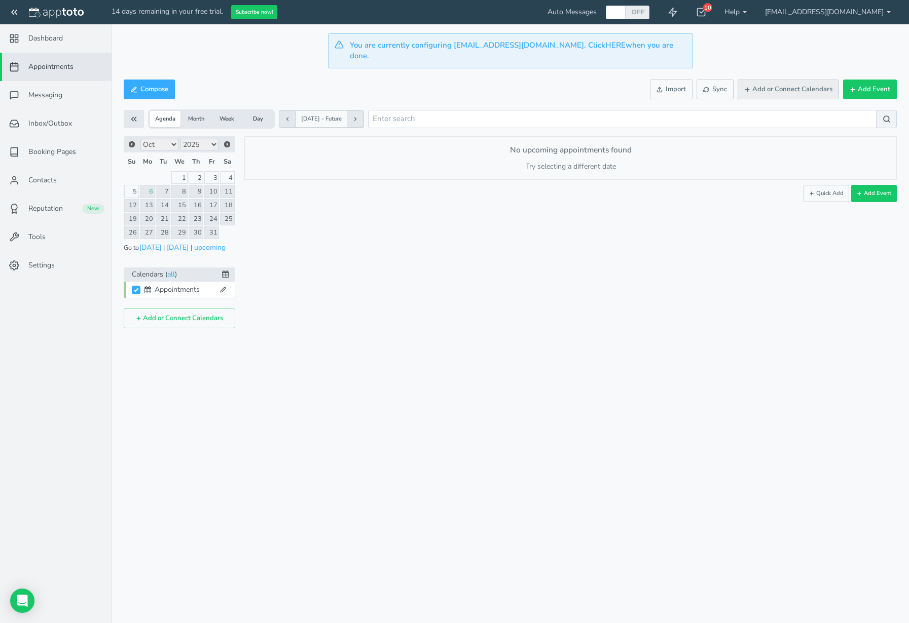
click at [792, 83] on button "Add or Connect Calendars" at bounding box center [787, 90] width 101 height 20
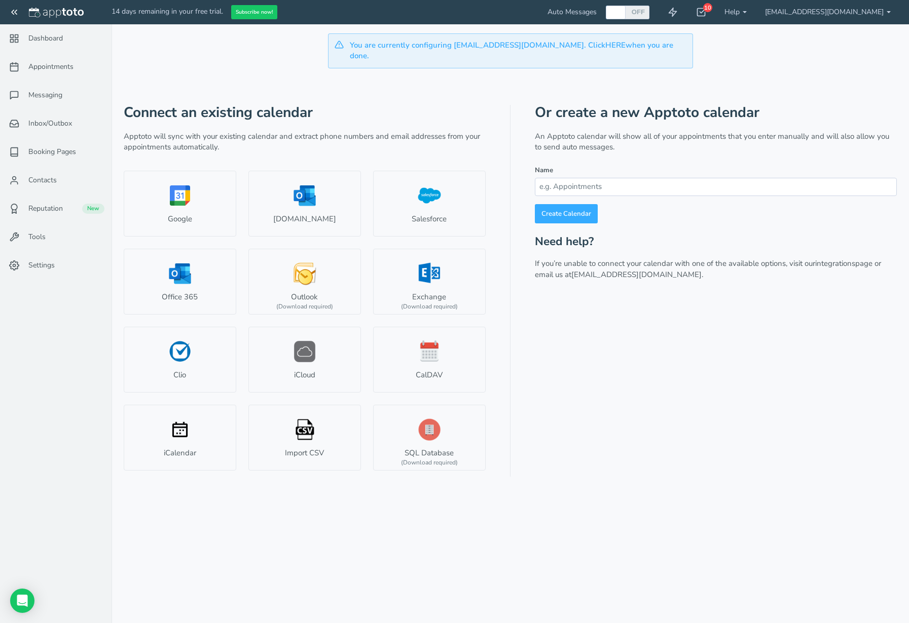
click at [647, 183] on input at bounding box center [716, 187] width 362 height 18
type input "Citas de pacientes"
click at [577, 206] on link "Create Calendar" at bounding box center [566, 214] width 63 height 20
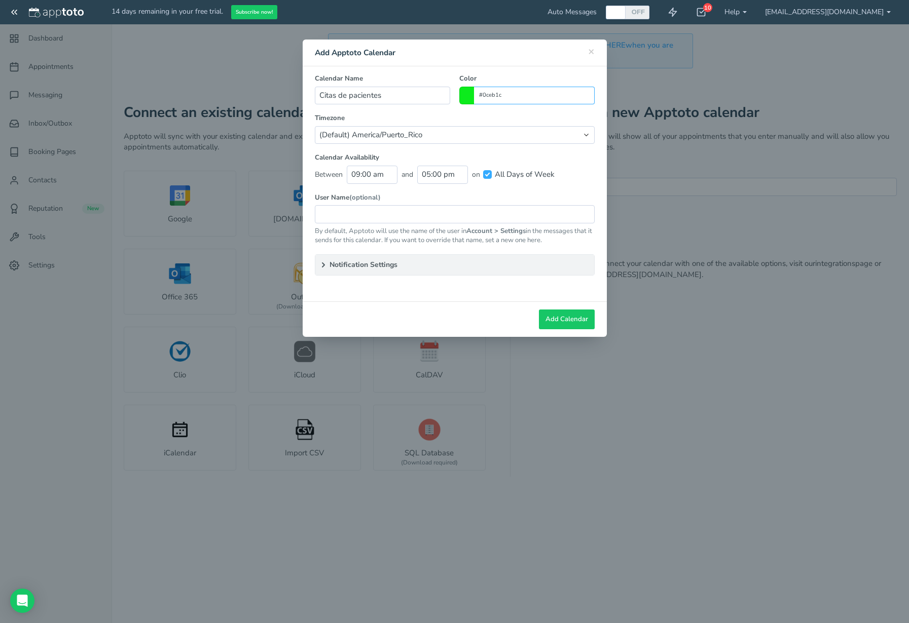
click at [502, 102] on input "#0ceb1c" at bounding box center [534, 96] width 121 height 18
click at [442, 114] on label "Timezone" at bounding box center [455, 119] width 280 height 10
click at [593, 50] on span "×" at bounding box center [591, 51] width 7 height 14
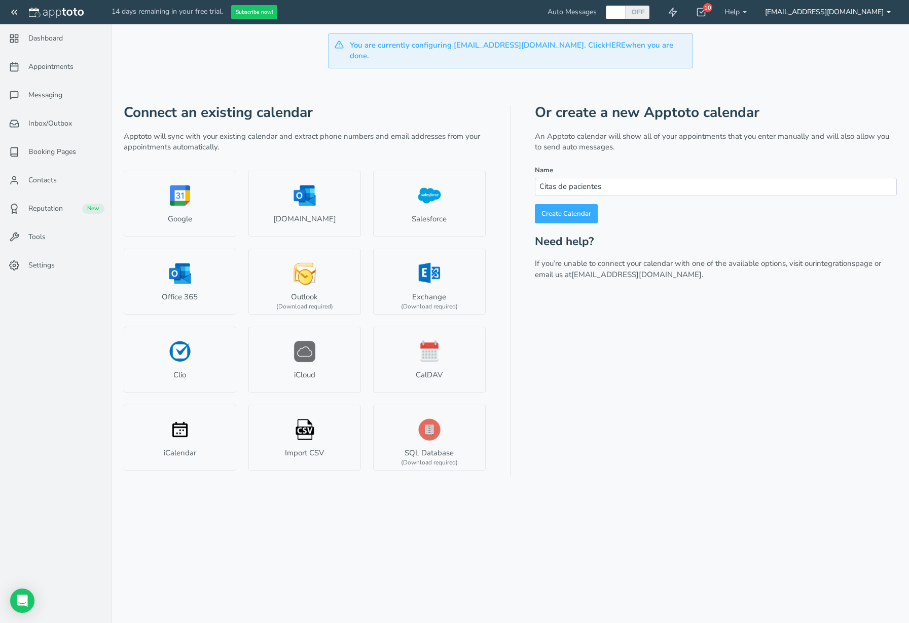
click at [856, 9] on link "[EMAIL_ADDRESS][DOMAIN_NAME]" at bounding box center [828, 12] width 144 height 24
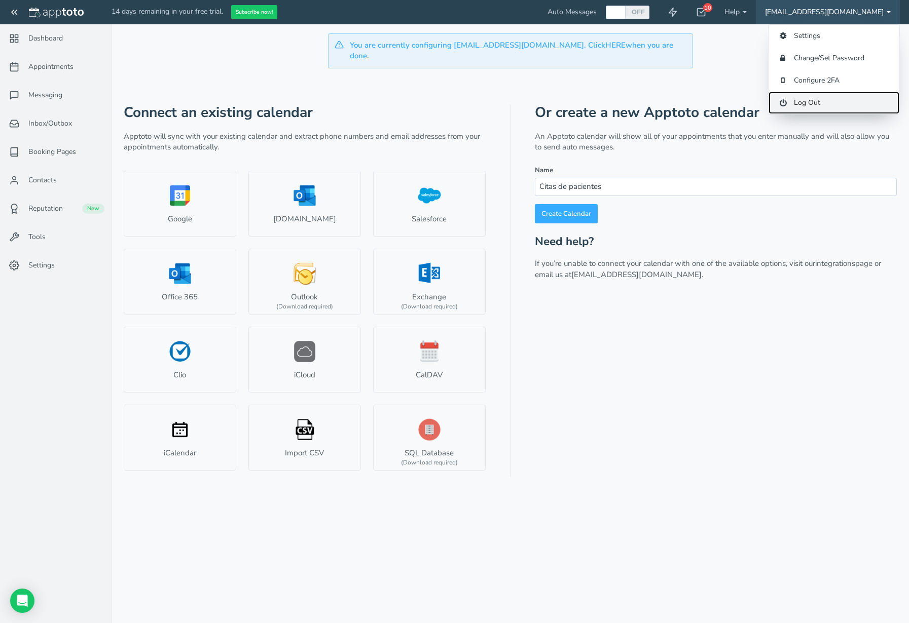
click at [804, 97] on link "Log Out" at bounding box center [833, 103] width 131 height 22
